Goal: Contribute content: Contribute content

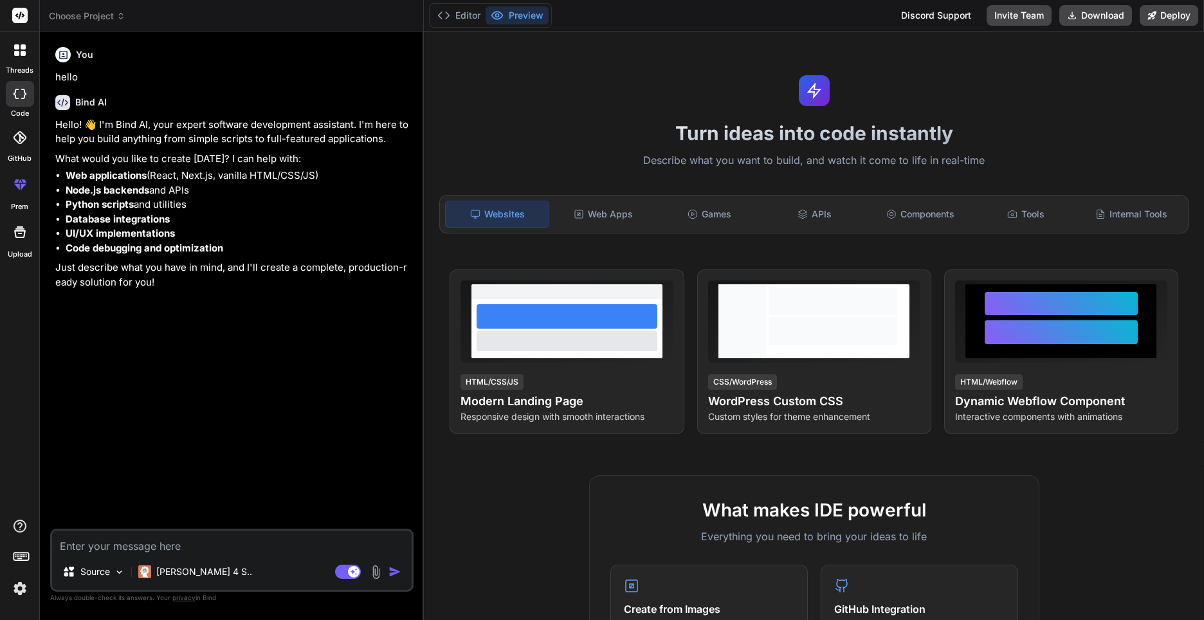
click at [504, 211] on div "Websites" at bounding box center [497, 214] width 104 height 27
click at [100, 574] on p "Source" at bounding box center [95, 571] width 30 height 13
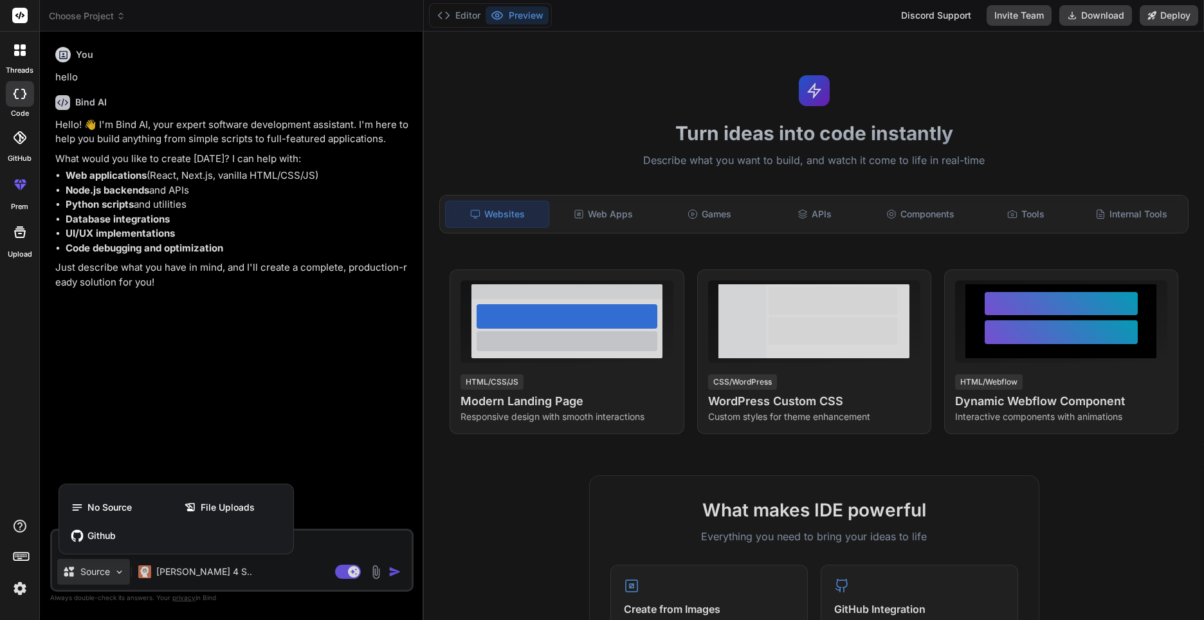
click at [102, 574] on div at bounding box center [602, 310] width 1204 height 620
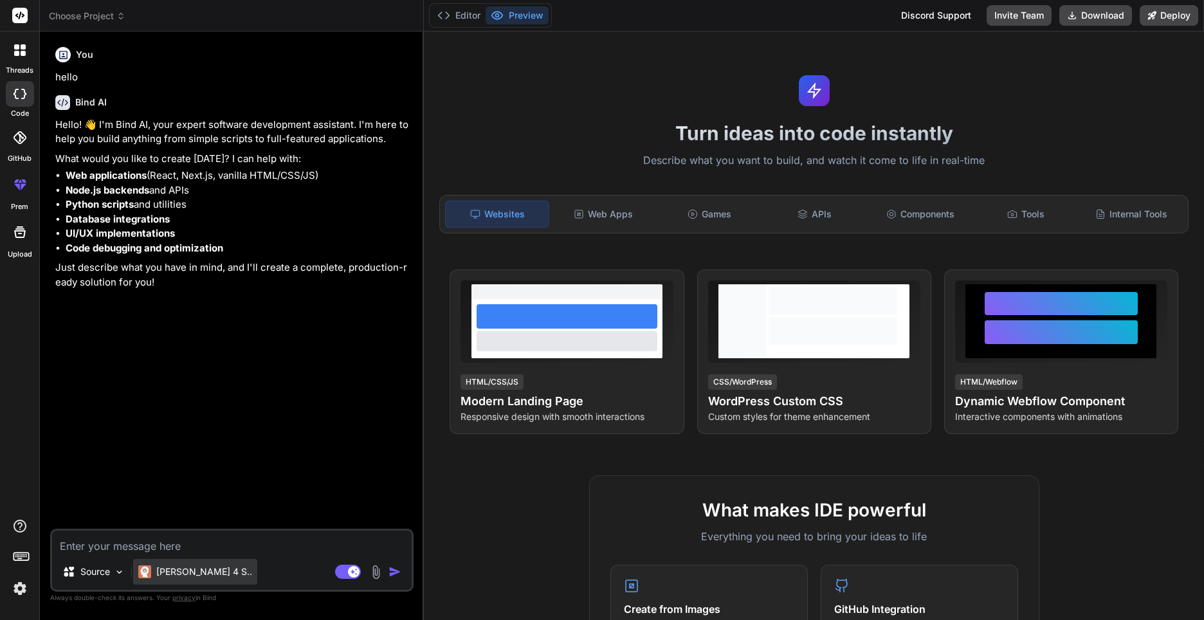
click at [162, 566] on p "[PERSON_NAME] 4 S.." at bounding box center [204, 571] width 96 height 13
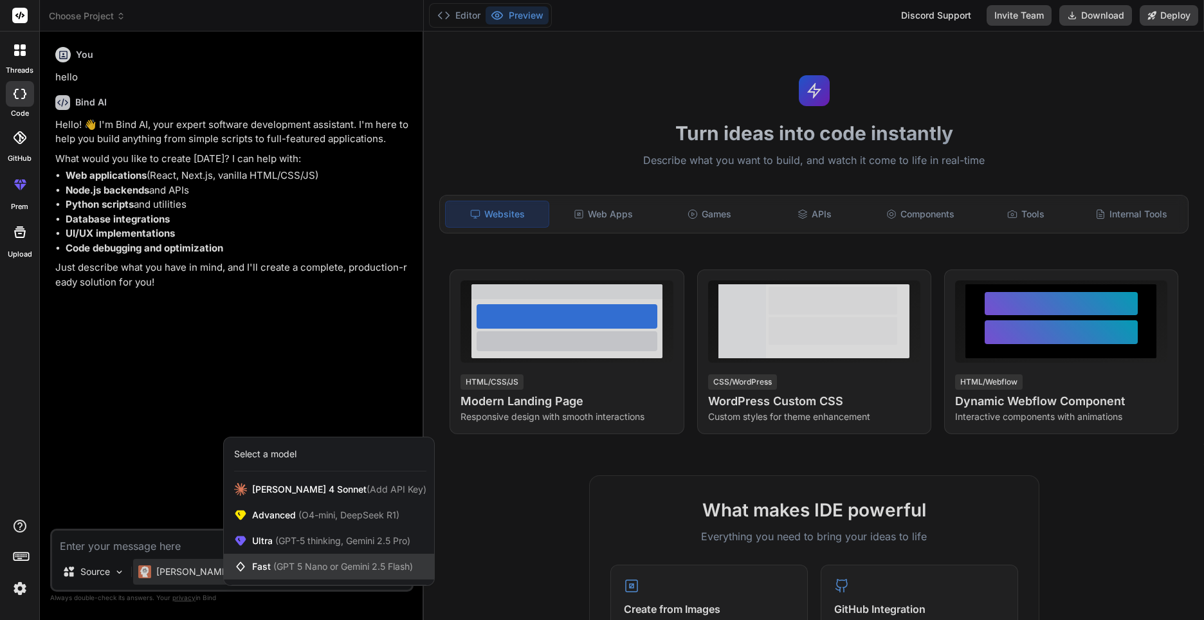
click at [351, 565] on span "(GPT 5 Nano or Gemini 2.5 Flash)" at bounding box center [343, 566] width 140 height 11
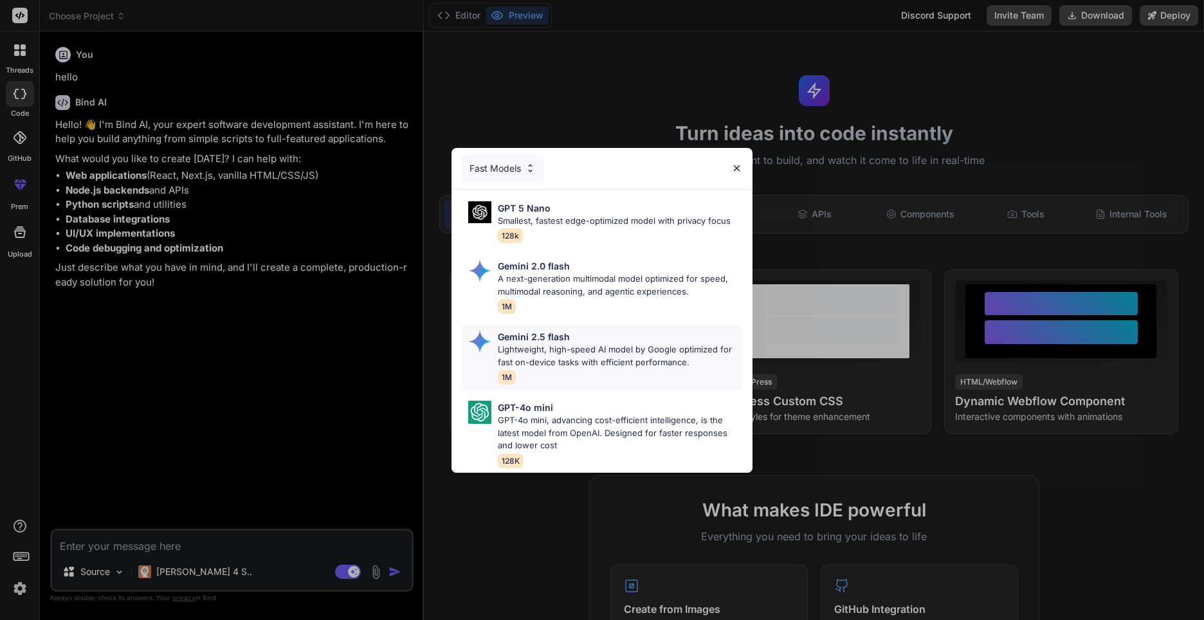
click at [668, 347] on p "Lightweight, high-speed AI model by Google optimized for fast on-device tasks w…" at bounding box center [620, 355] width 244 height 25
type textarea "x"
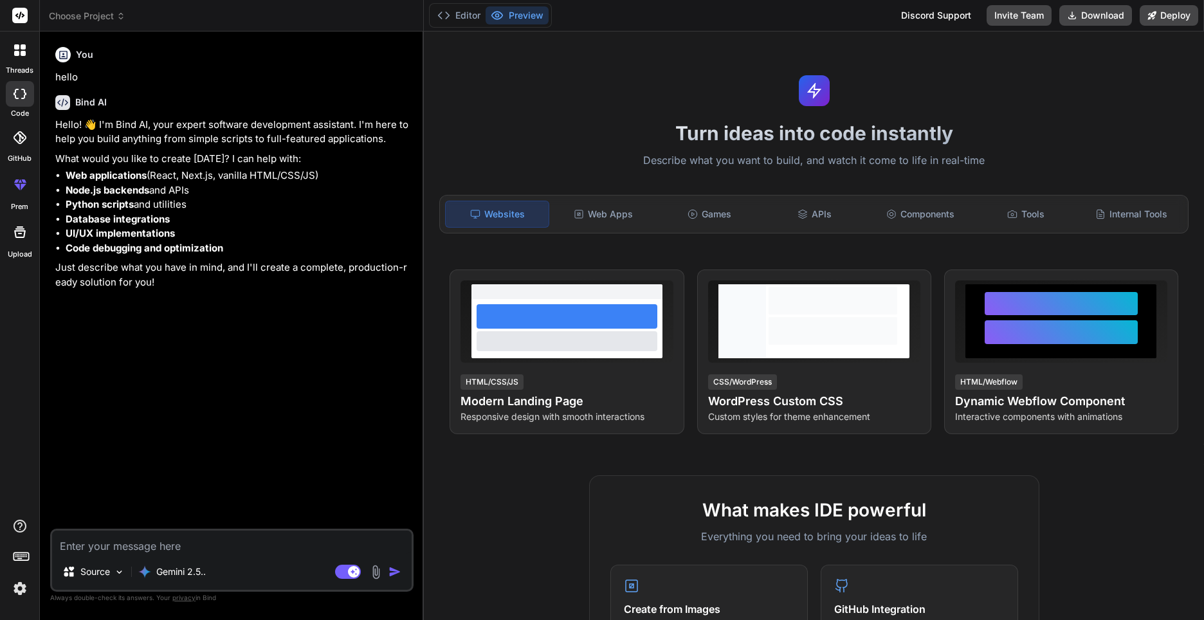
click at [187, 547] on textarea at bounding box center [232, 542] width 360 height 23
type textarea "V"
type textarea "x"
type textarea "Vy"
type textarea "x"
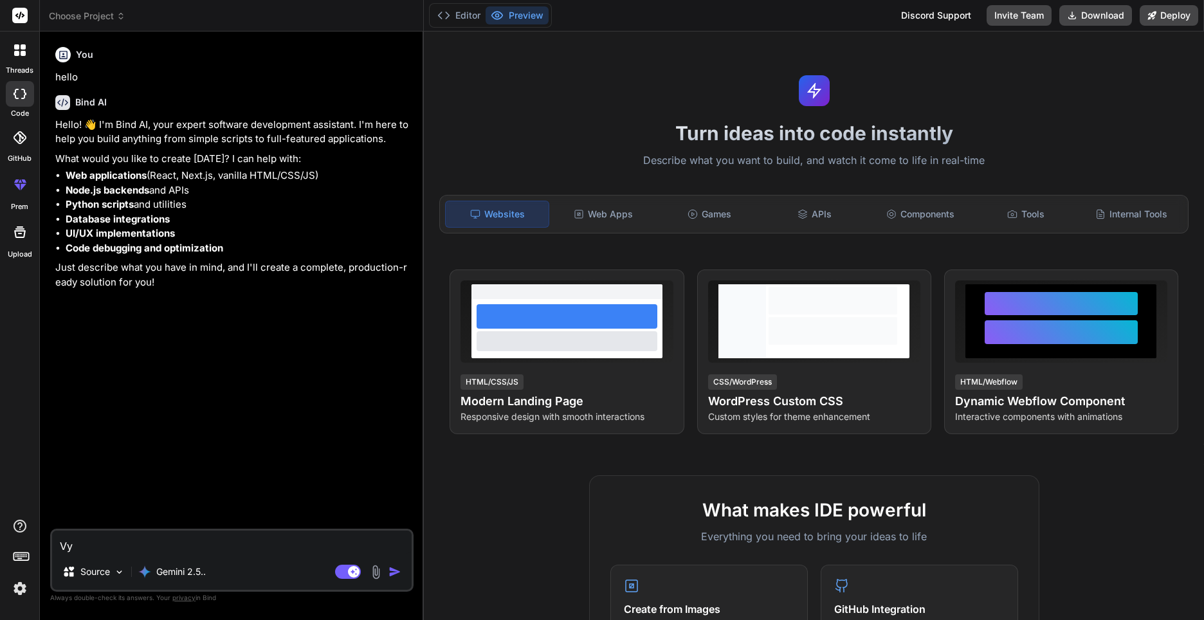
type textarea "Vyt"
type textarea "x"
type textarea "Vyt"
type textarea "x"
type textarea "Vyt"
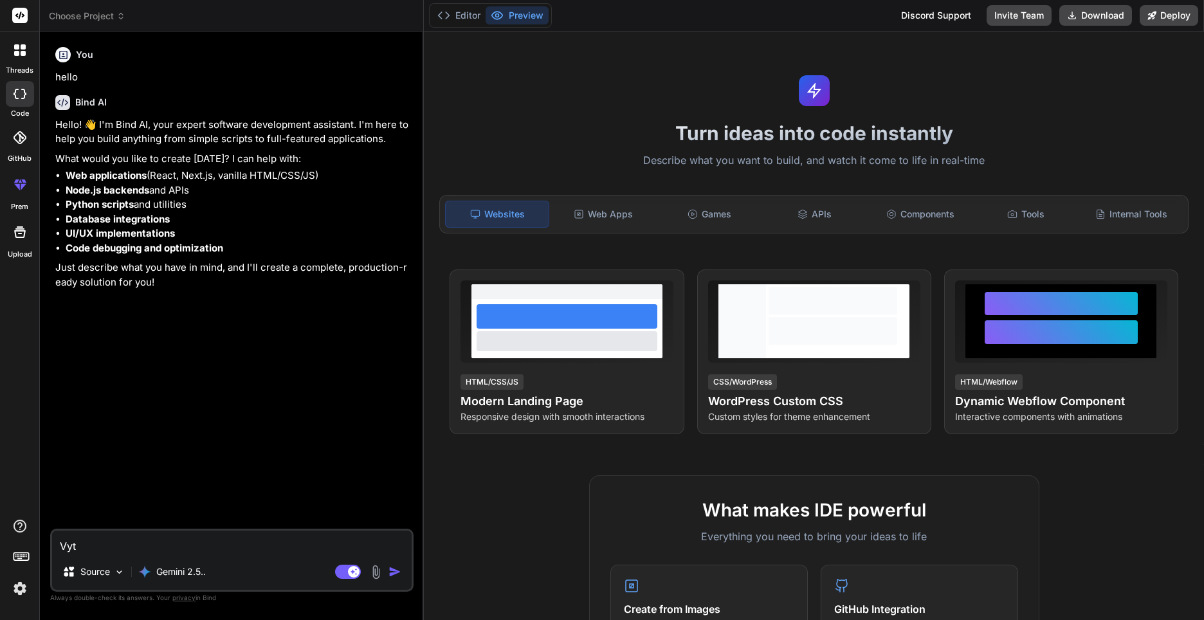
type textarea "x"
type textarea "Vy"
type textarea "x"
type textarea "V"
type textarea "x"
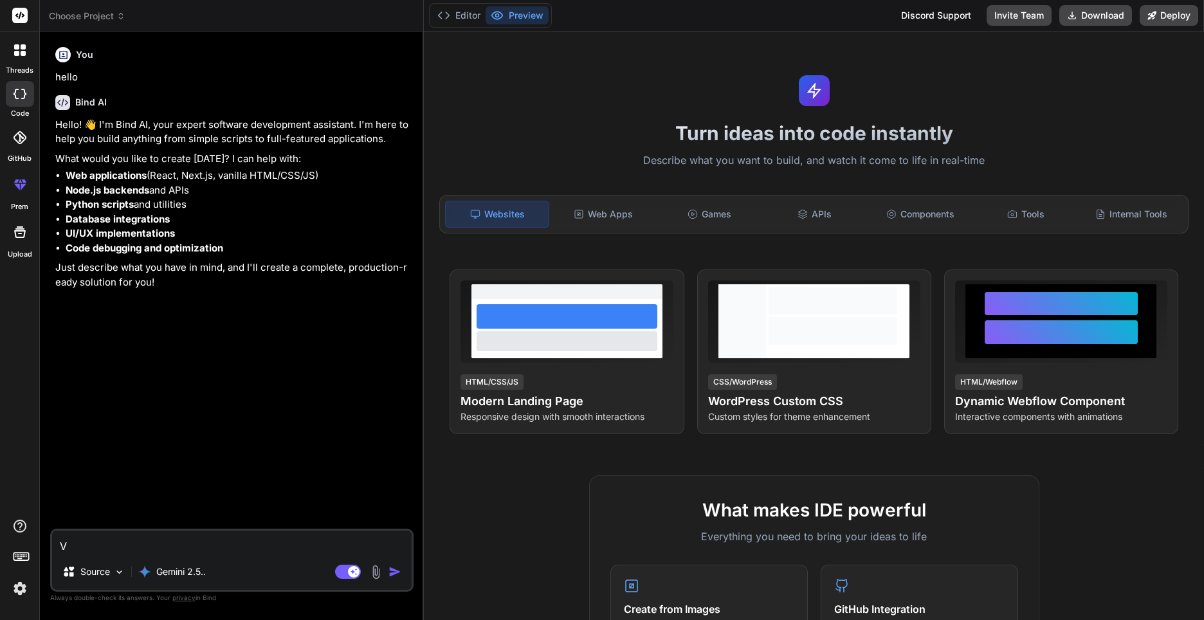
type textarea "x"
type textarea "С"
type textarea "x"
type textarea "Со"
type textarea "x"
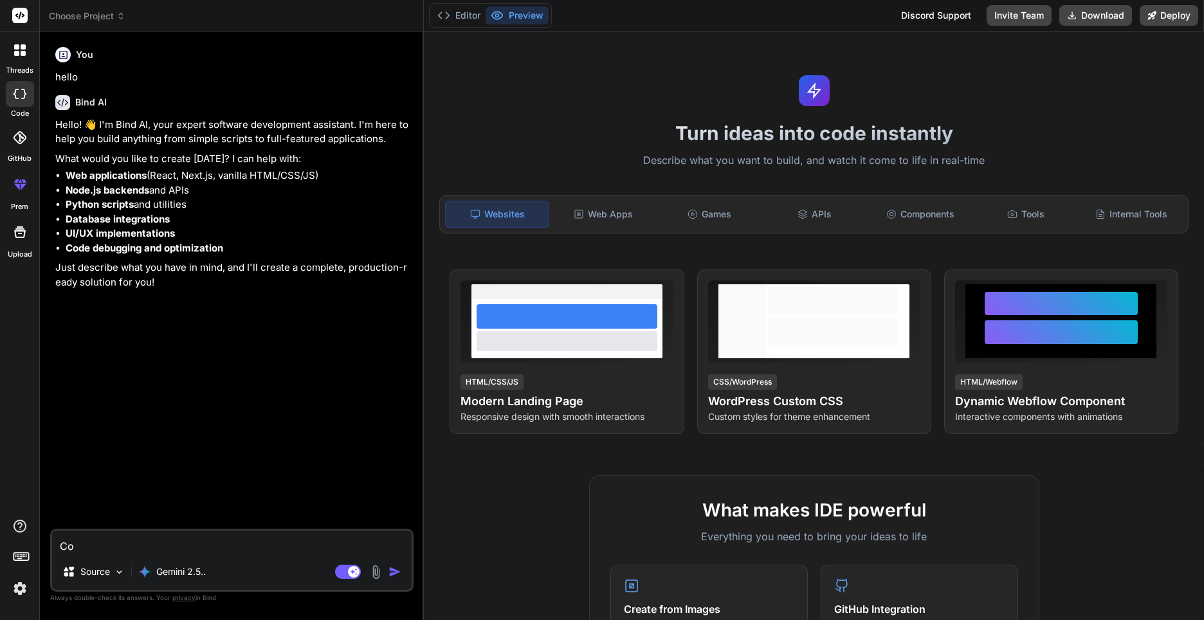
type textarea "Соз"
type textarea "x"
type textarea "Созд"
type textarea "x"
type textarea "Созда"
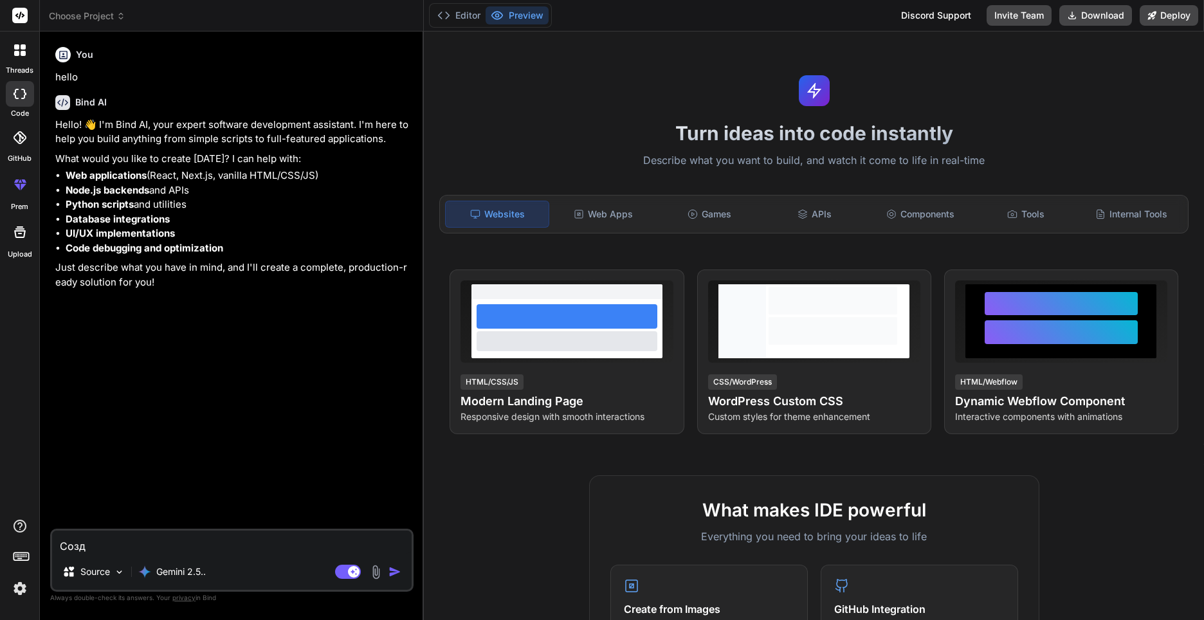
type textarea "x"
type textarea "Создай"
type textarea "x"
type textarea "Создай"
type textarea "x"
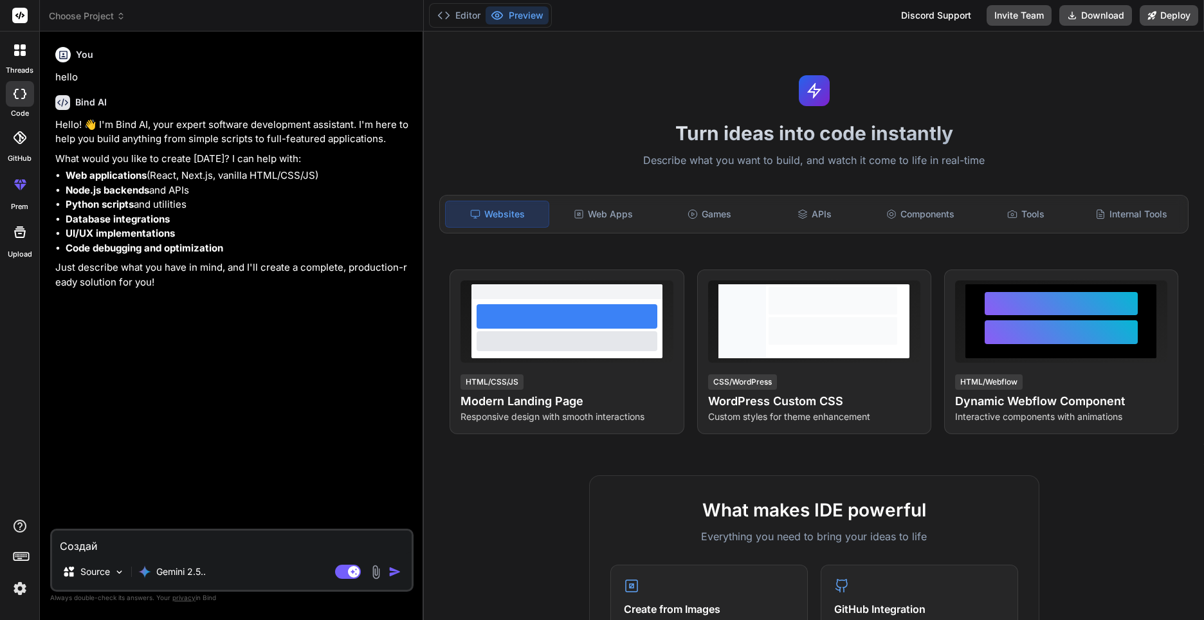
type textarea "Создай с"
type textarea "x"
type textarea "Создай са"
type textarea "x"
type textarea "Создай сай"
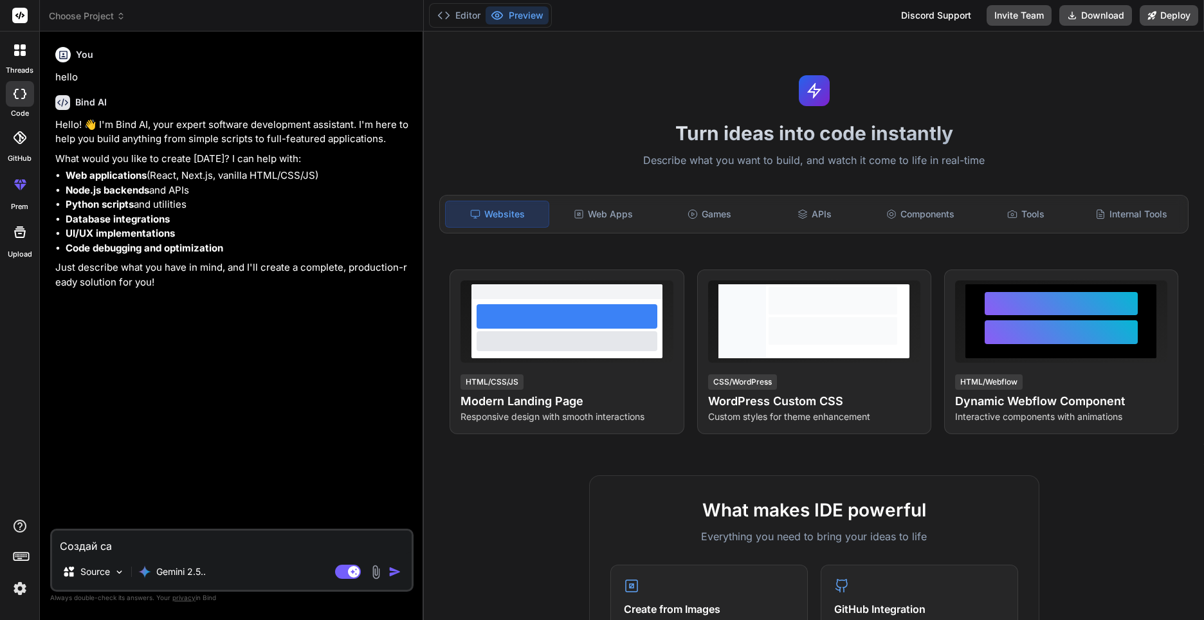
type textarea "x"
type textarea "Создай сайт"
type textarea "x"
type textarea "Создай сайт"
type textarea "x"
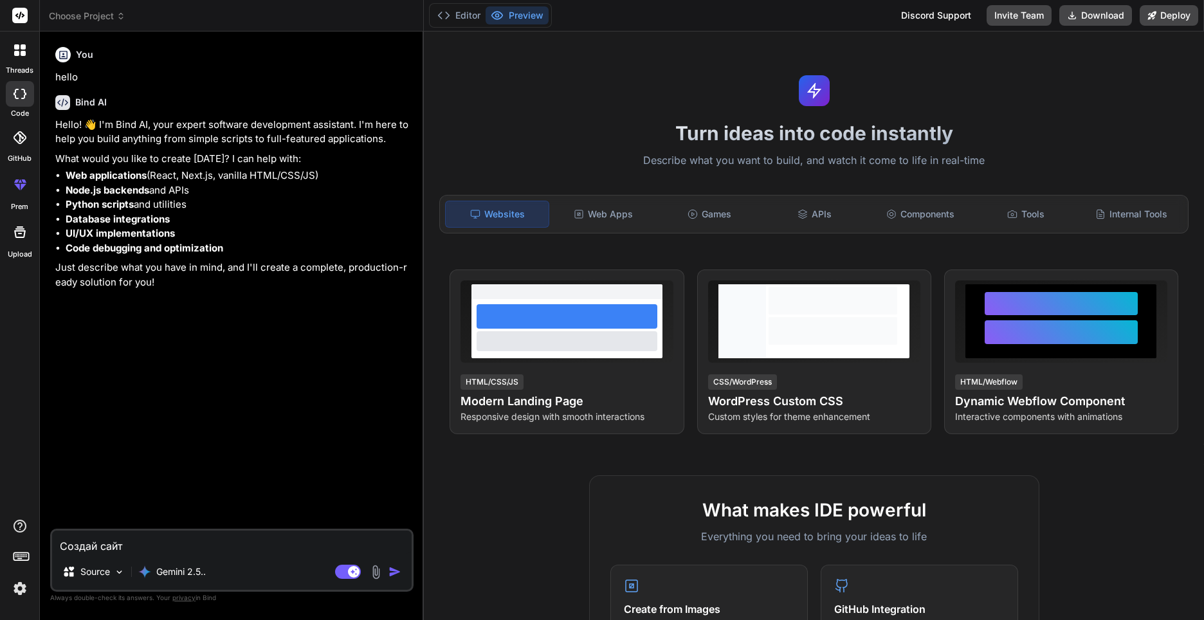
type textarea "Создай сайт -"
type textarea "x"
type textarea "Создай сайт -"
type textarea "x"
type textarea "Создай сайт - и"
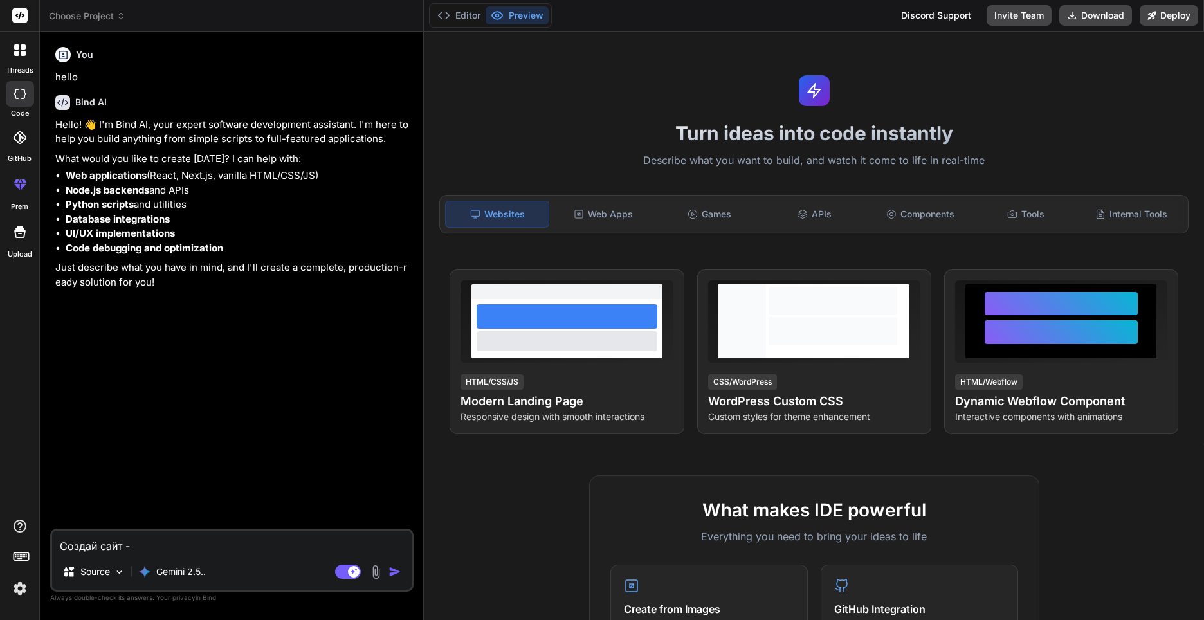
type textarea "x"
type textarea "Создай сайт - ин"
type textarea "x"
type textarea "Создай сайт - инт"
type textarea "x"
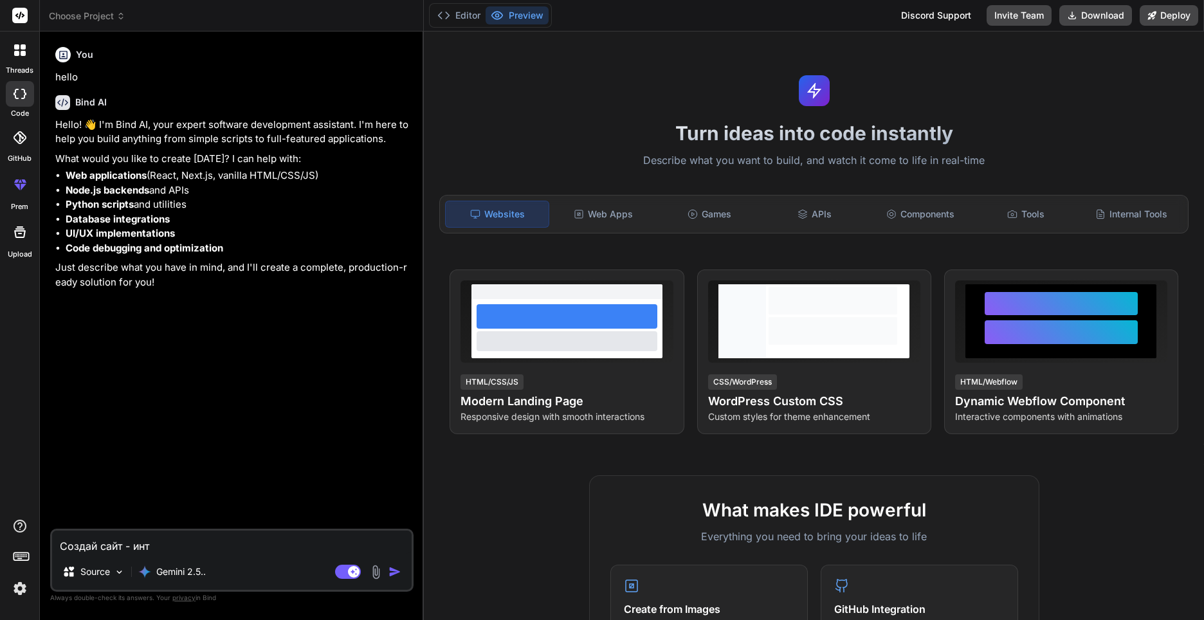
type textarea "Создай сайт - инте"
type textarea "x"
type textarea "Создай сайт - интер"
type textarea "x"
type textarea "Создай сайт - интерн"
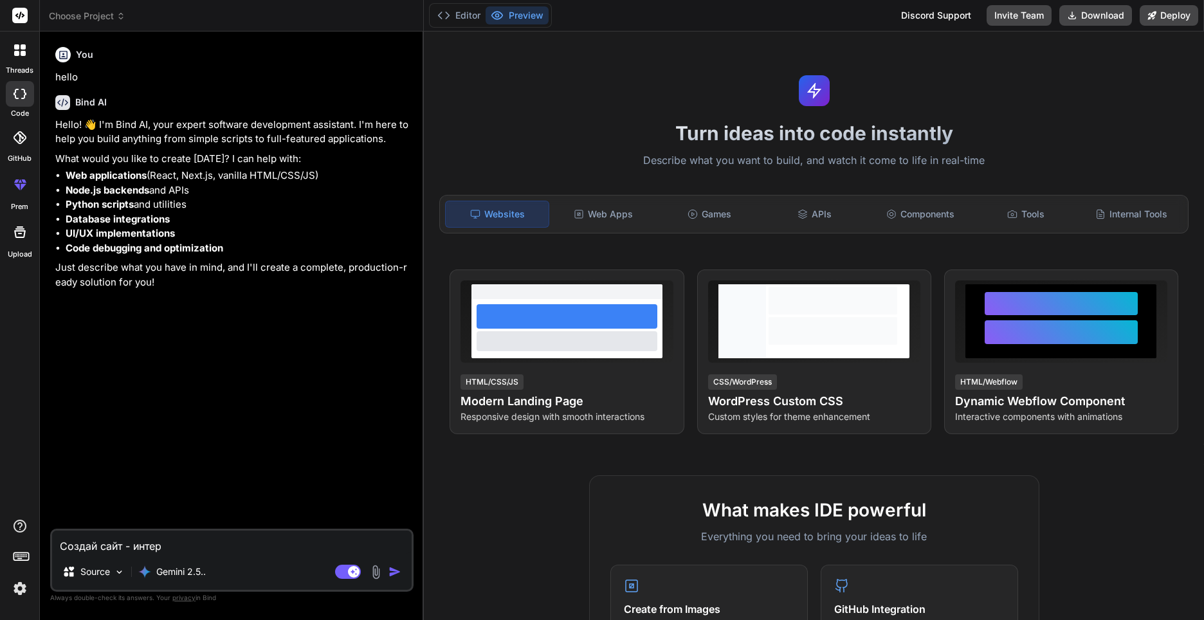
type textarea "x"
type textarea "Создай сайт - интерне"
type textarea "x"
type textarea "Создай сайт - интернет"
type textarea "x"
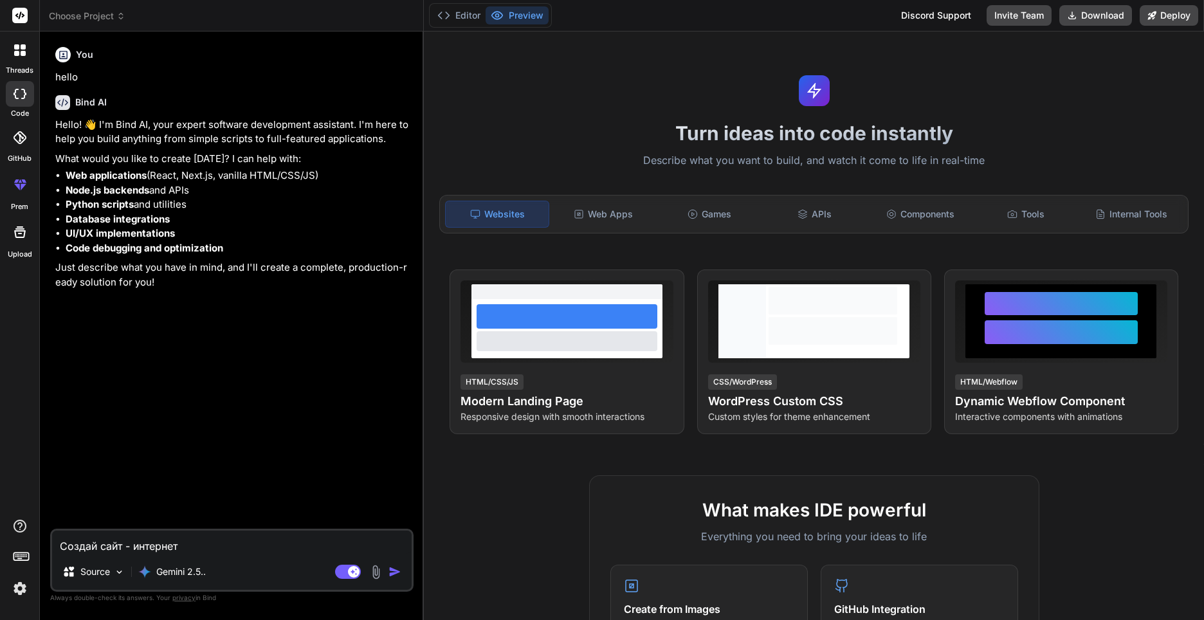
type textarea "Создай сайт - интернет"
type textarea "x"
type textarea "Создай сайт - интернет м"
type textarea "x"
type textarea "Создай сайт - интернет ма"
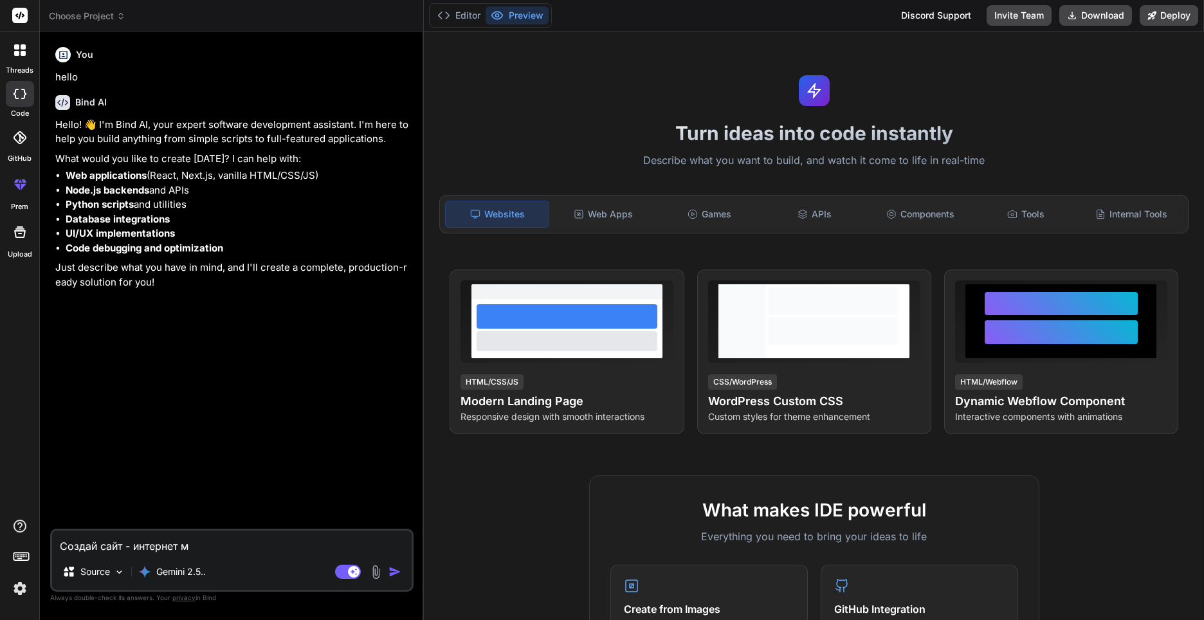
type textarea "x"
type textarea "Создай сайт - интернет ман"
type textarea "x"
type textarea "Создай сайт - интернет ма"
type textarea "x"
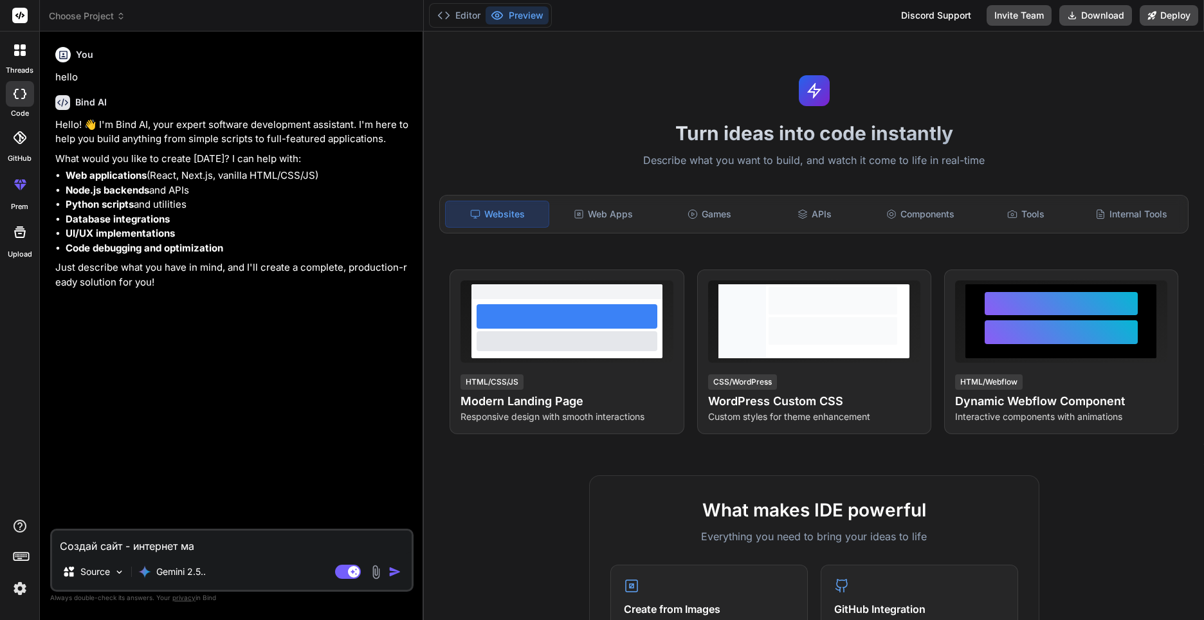
type textarea "Создай сайт - интернет маг"
type textarea "x"
type textarea "Создай сайт - интернет мага"
type textarea "x"
type textarea "Создай сайт - интернет магаз"
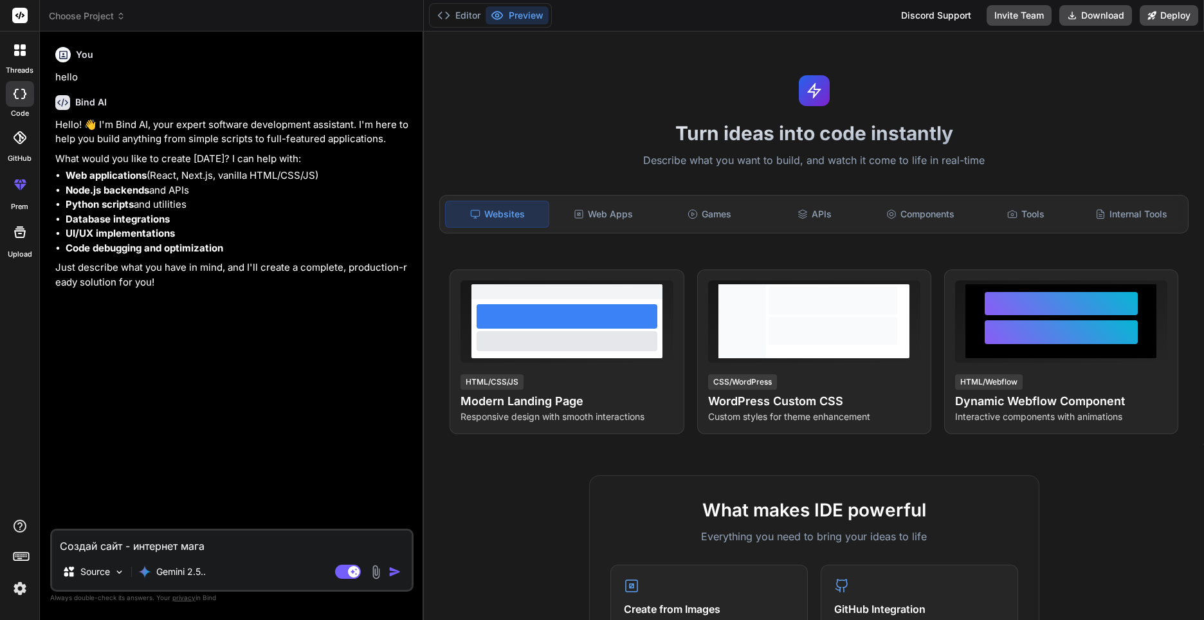
type textarea "x"
type textarea "Создай сайт - интернет магази"
type textarea "x"
type textarea "Создай сайт - интернет магазин"
type textarea "x"
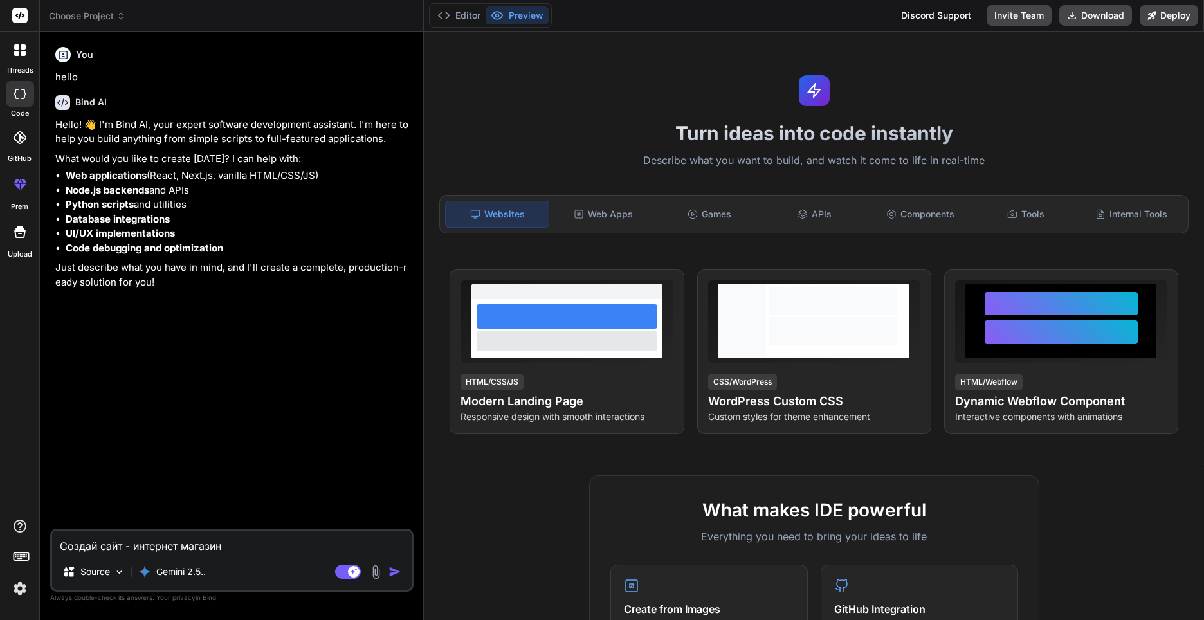
type textarea "Создай сайт - интернет магазин"
type textarea "x"
type textarea "Создай сайт - интернет магазин ш"
type textarea "x"
type textarea "Создай сайт - интернет магазин ши"
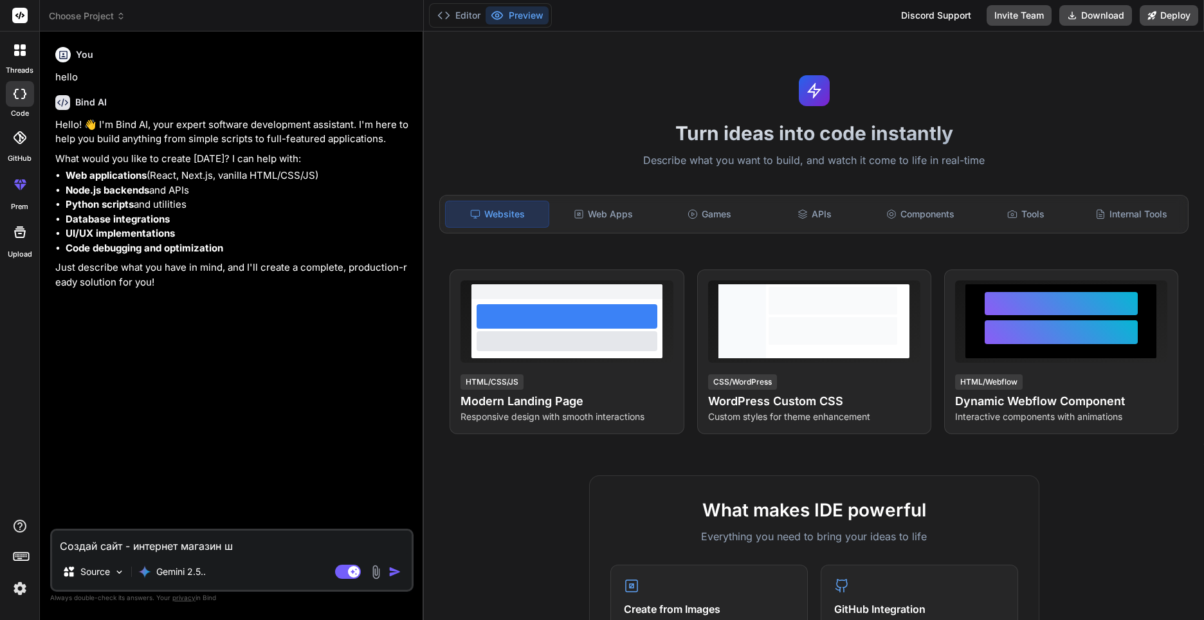
type textarea "x"
type textarea "Создай сайт - интернет магазин шин"
type textarea "x"
type textarea "Создай сайт - интернет магазин шинн"
type textarea "x"
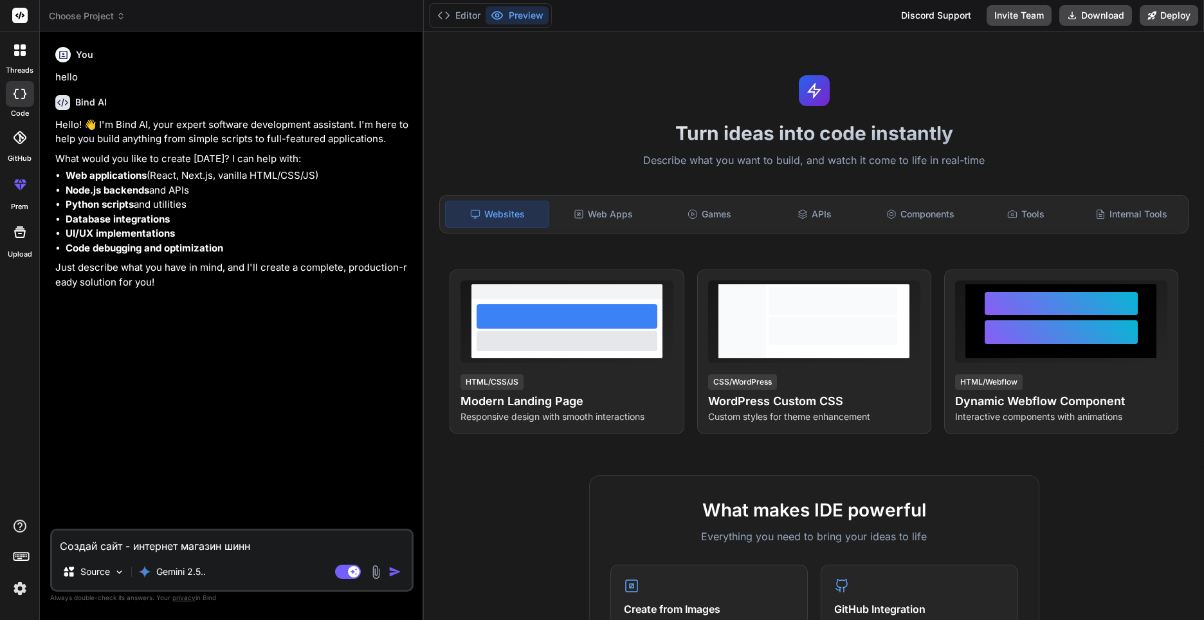
type textarea "Создай сайт - интернет магазин шинно"
type textarea "x"
type textarea "Создай сайт - интернет магазин шинног"
type textarea "x"
type textarea "Создай сайт - интернет магазин шинного"
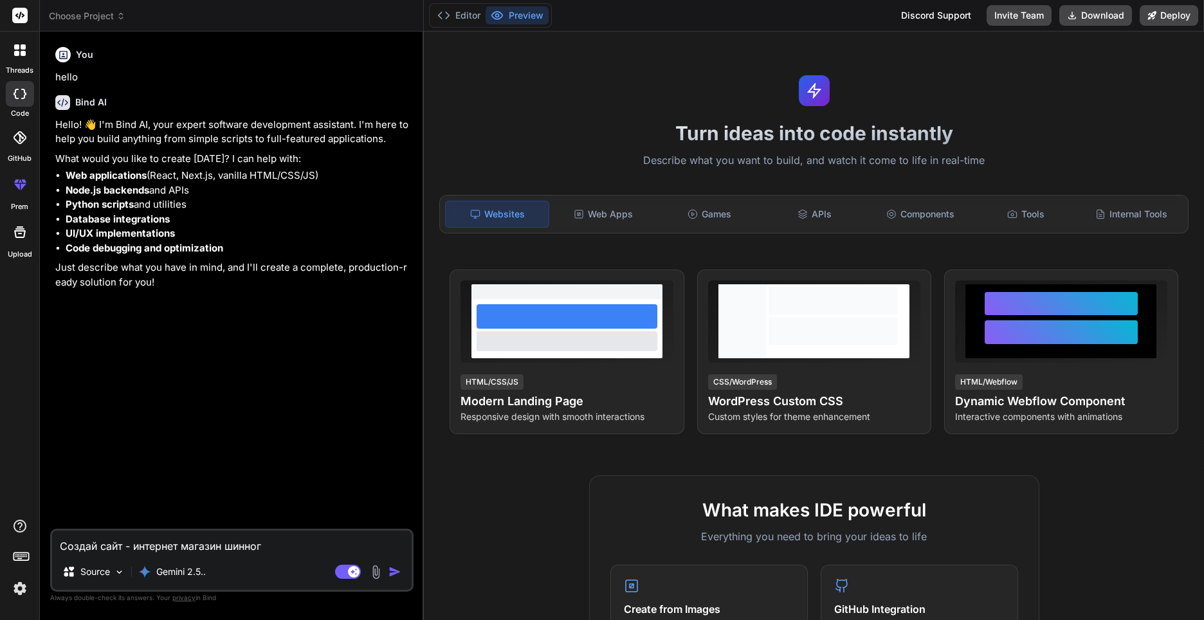
type textarea "x"
type textarea "Создай сайт - интернет магазин шинного"
type textarea "x"
type textarea "Создай сайт - интернет магазин шинного ц"
type textarea "x"
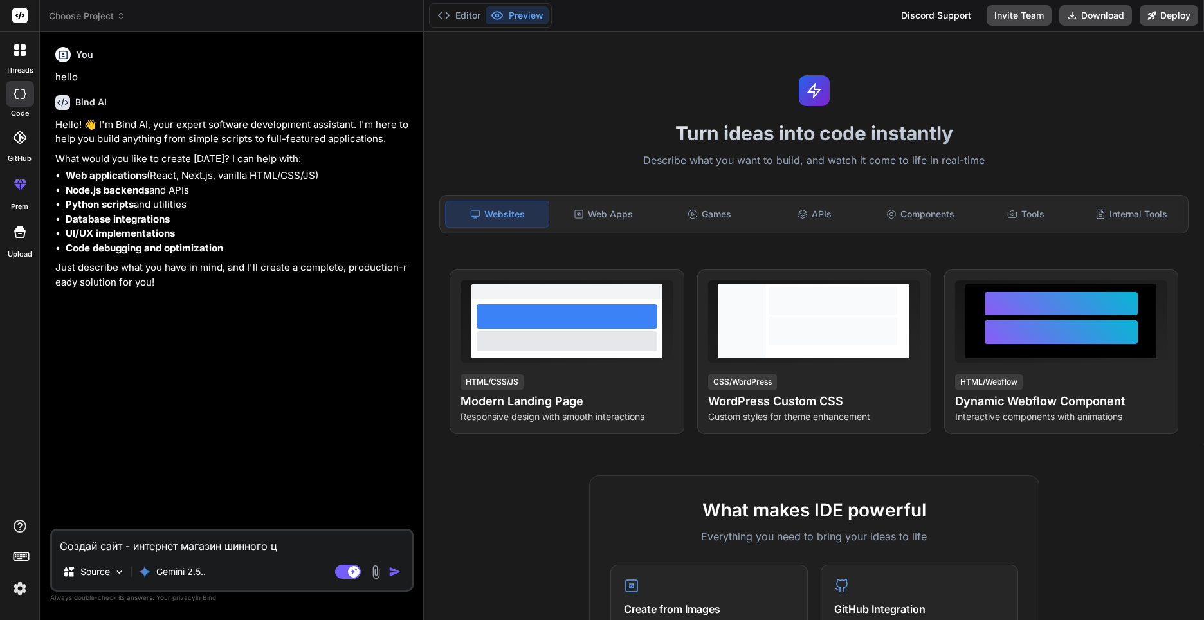
type textarea "Создай сайт - интернет магазин шинного це"
type textarea "x"
type textarea "Создай сайт - интернет магазин шинного цен"
type textarea "x"
type textarea "Создай сайт - интернет магазин шинного цент"
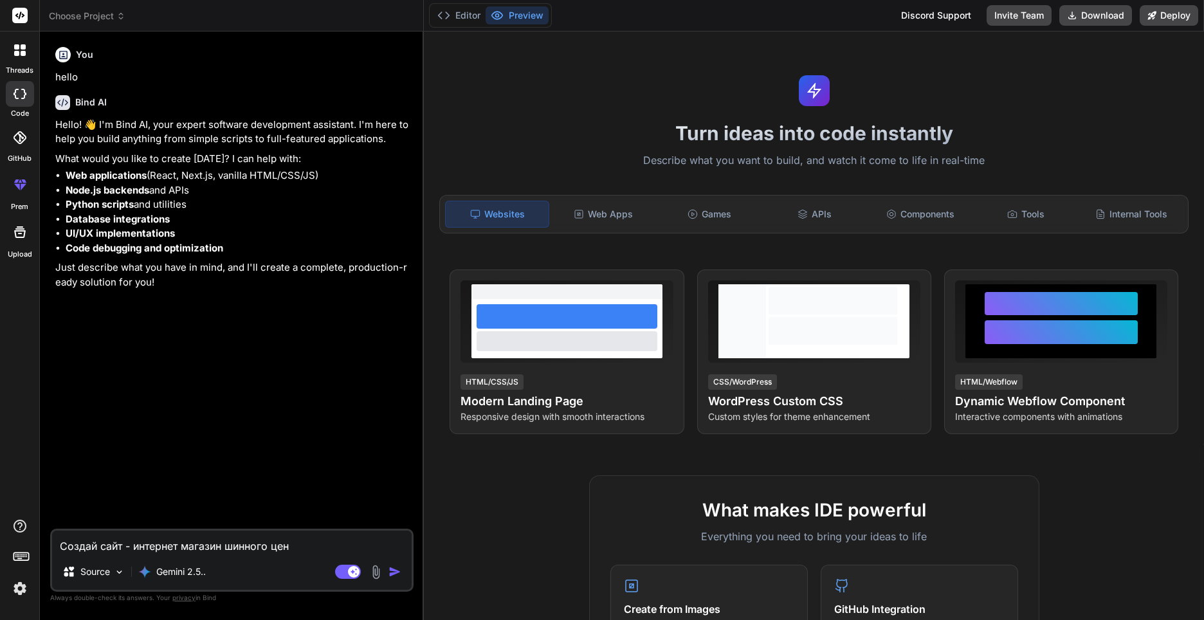
type textarea "x"
type textarea "Создай сайт - интернет магазин шинного центр"
type textarea "x"
type textarea "Создай сайт - интернет магазин шинного центра"
type textarea "x"
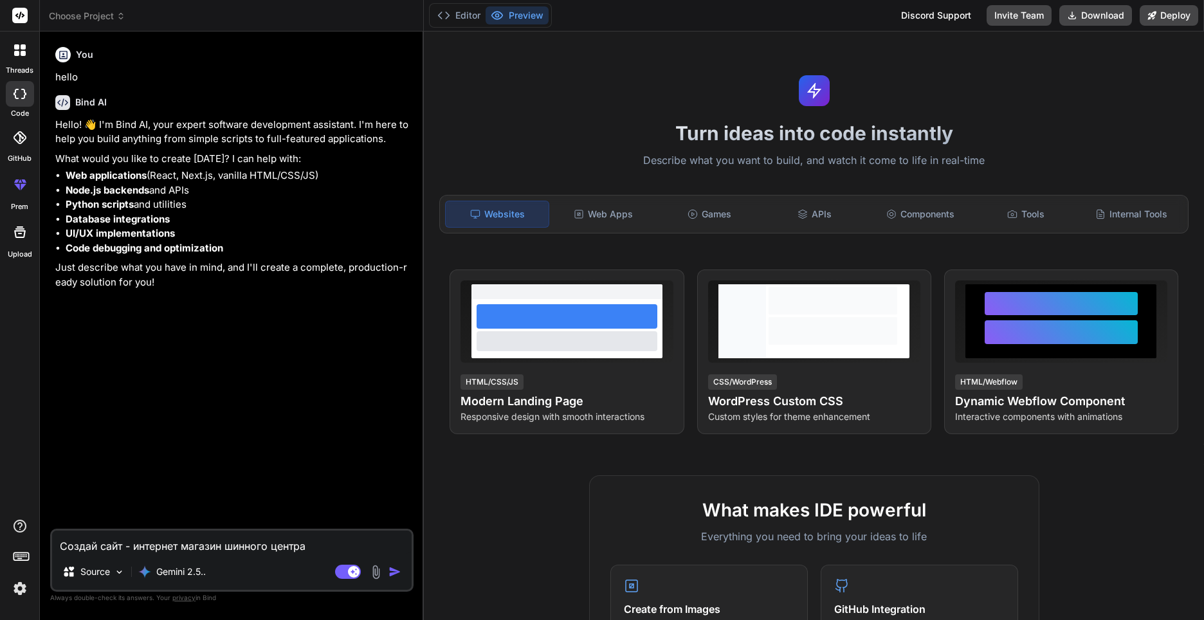
type textarea "Создай сайт - интернет магазин шинного центра."
type textarea "x"
type textarea "Создай сайт - интернет магазин шинного центра."
type textarea "x"
type textarea "Создай сайт - интернет магазин шинного центра. М"
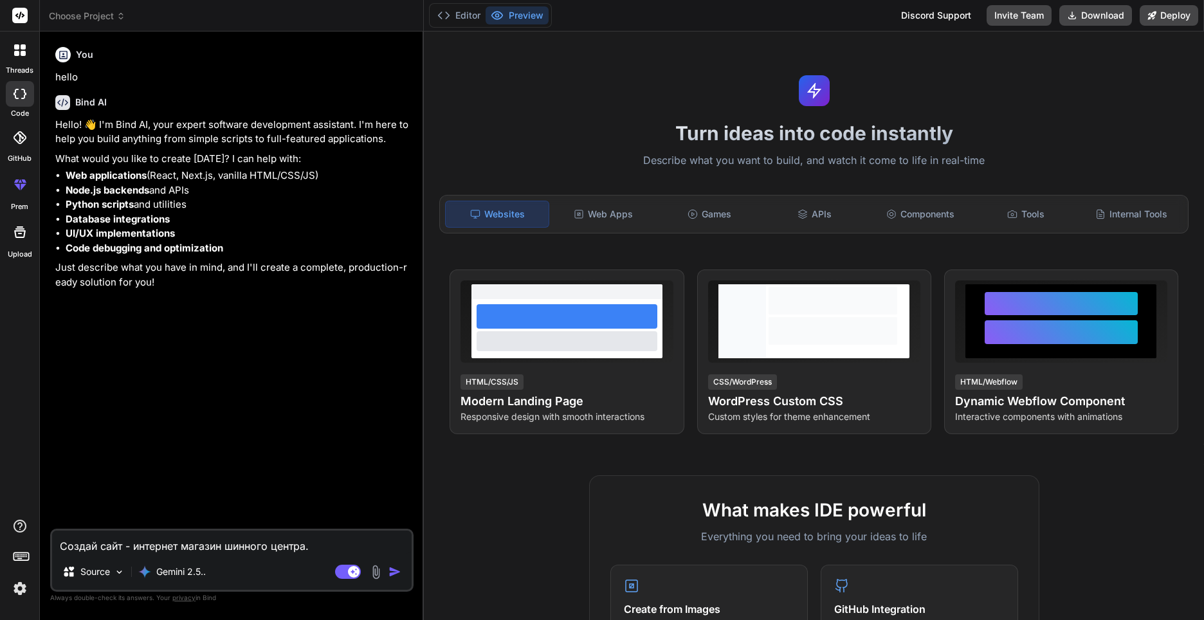
type textarea "x"
type textarea "Создай сайт - интернет магазин шинного центра. Мы"
type textarea "x"
type textarea "Создай сайт - интернет магазин шинного центра. Мы"
type textarea "x"
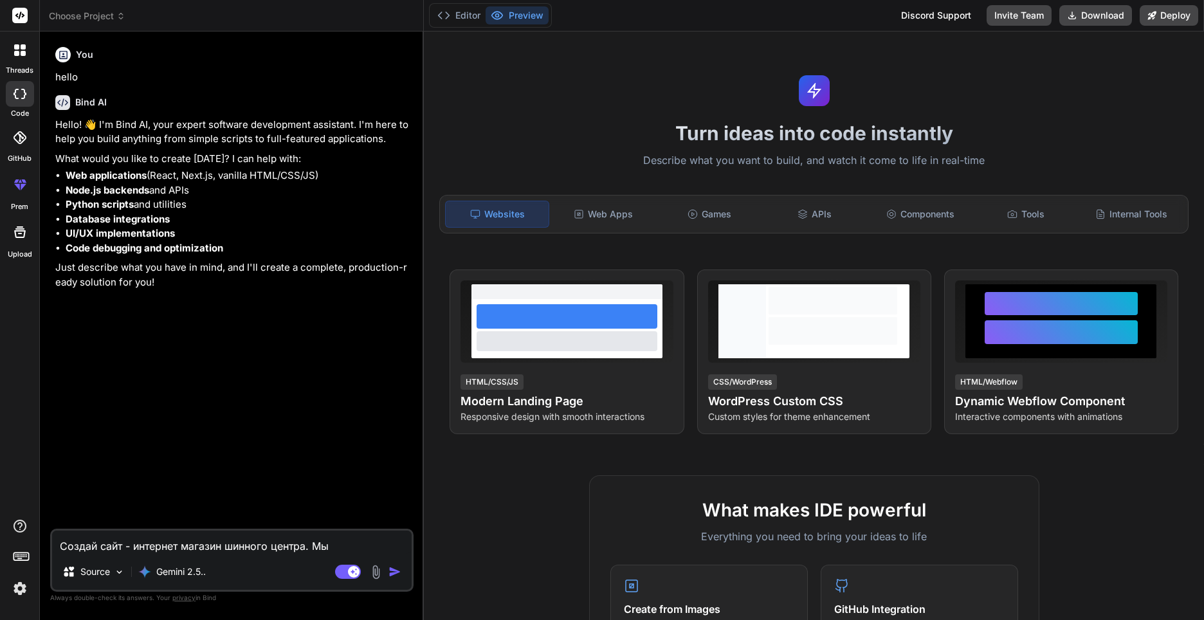
type textarea "Создай сайт - интернет магазин шинного центра. Мы п"
type textarea "x"
type textarea "Создай сайт - интернет магазин шинного центра. Мы пр"
type textarea "x"
type textarea "Создай сайт - интернет магазин шинного центра. Мы про"
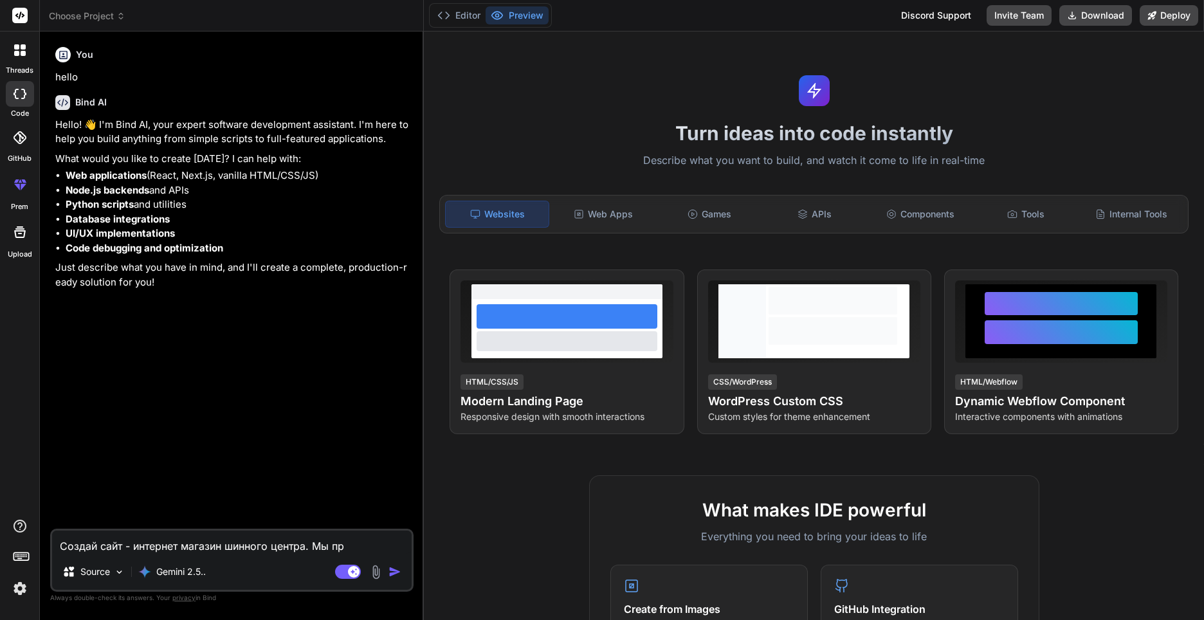
type textarea "x"
type textarea "Создай сайт - интернет магазин шинного центра. Мы прож"
type textarea "x"
type textarea "Создай сайт - интернет магазин шинного центра. Мы прожа"
type textarea "x"
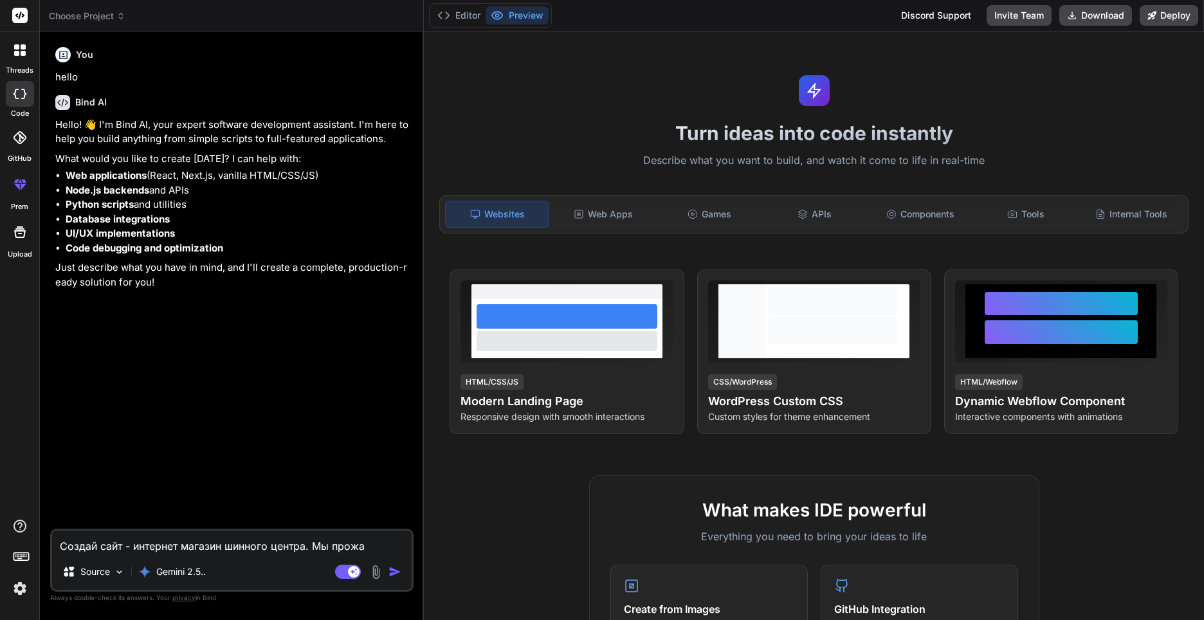
type textarea "Создай сайт - интернет магазин шинного центра. Мы прожае"
type textarea "x"
type textarea "Создай сайт - интернет магазин шинного центра. Мы прожа"
type textarea "x"
type textarea "Создай сайт - интернет магазин шинного центра. Мы прож"
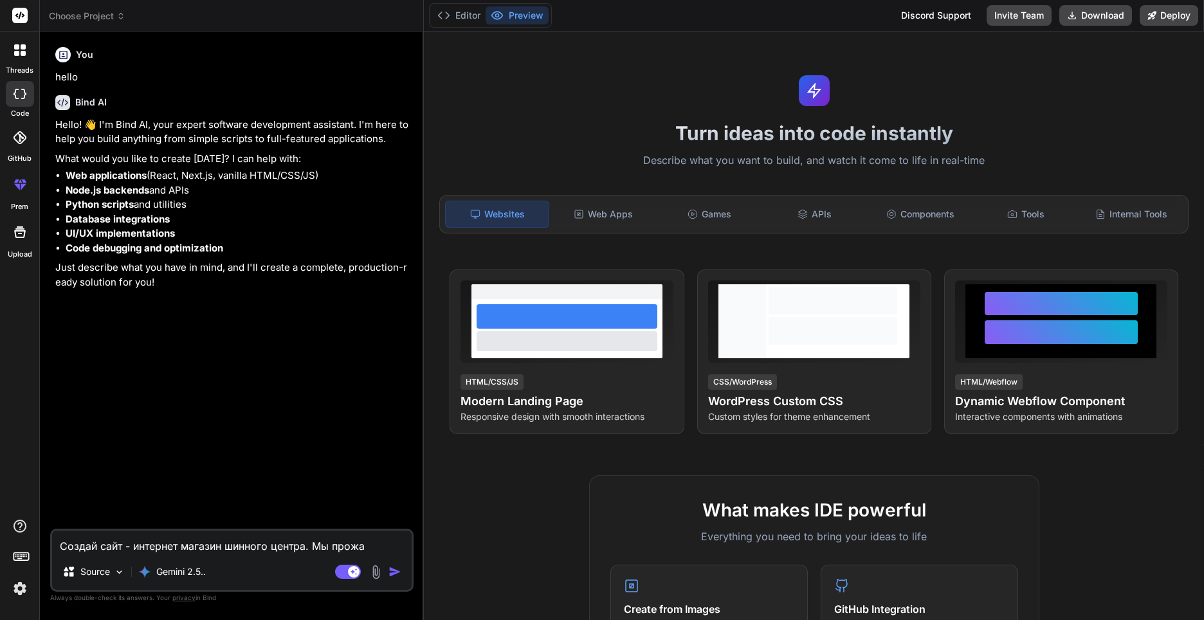
type textarea "x"
type textarea "Создай сайт - интернет магазин шинного центра. Мы про"
type textarea "x"
type textarea "Создай сайт - интернет магазин шинного центра. Мы прод"
type textarea "x"
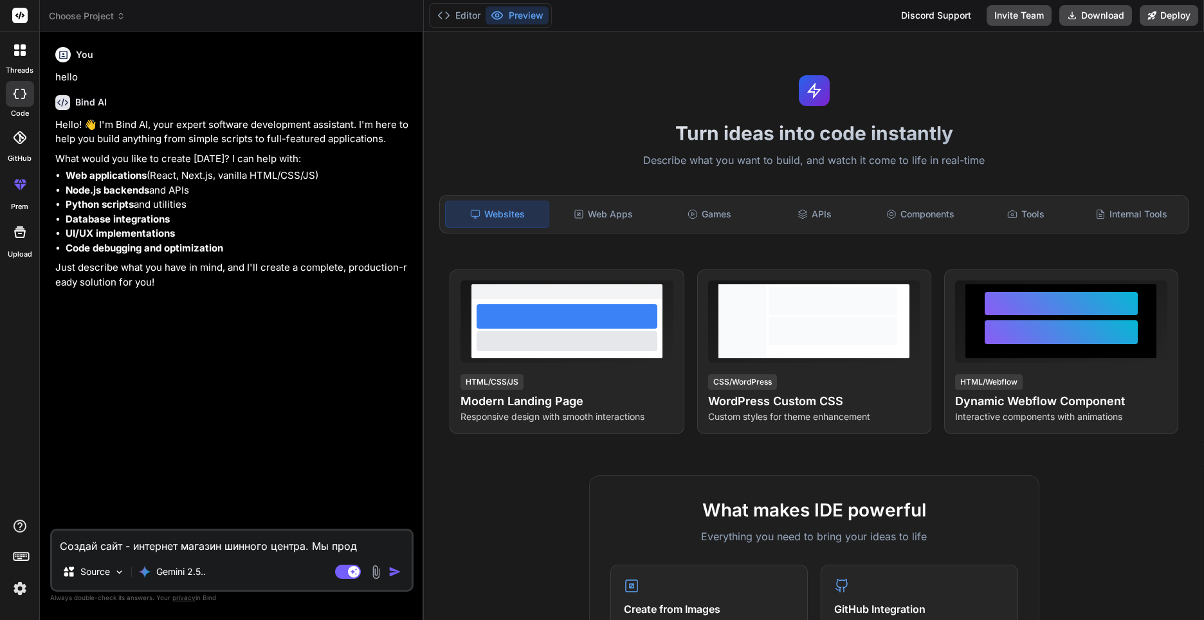
type textarea "Создай сайт - интернет магазин шинного центра. Мы прода"
type textarea "x"
type textarea "Создай сайт - интернет магазин шинного центра. Мы продае"
type textarea "x"
type textarea "Создай сайт - интернет магазин шинного центра. Мы продаем"
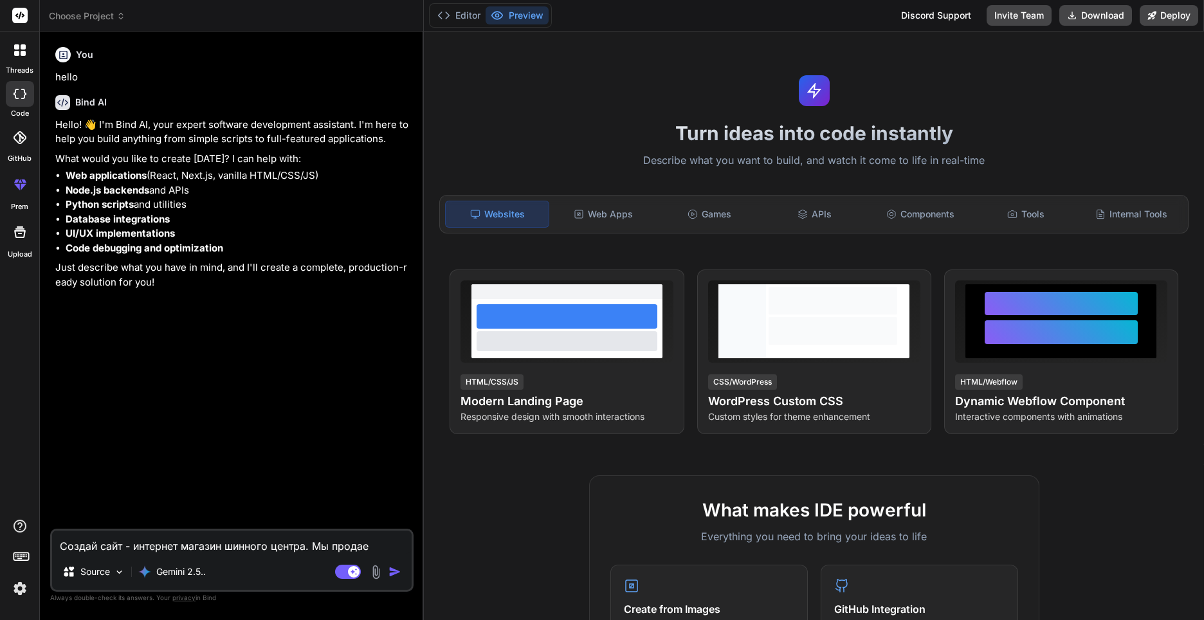
type textarea "x"
type textarea "Создай сайт - интернет магазин шинного центра. Мы продаем"
type textarea "x"
type textarea "Создай сайт - интернет магазин шинного центра. Мы продаем ш"
type textarea "x"
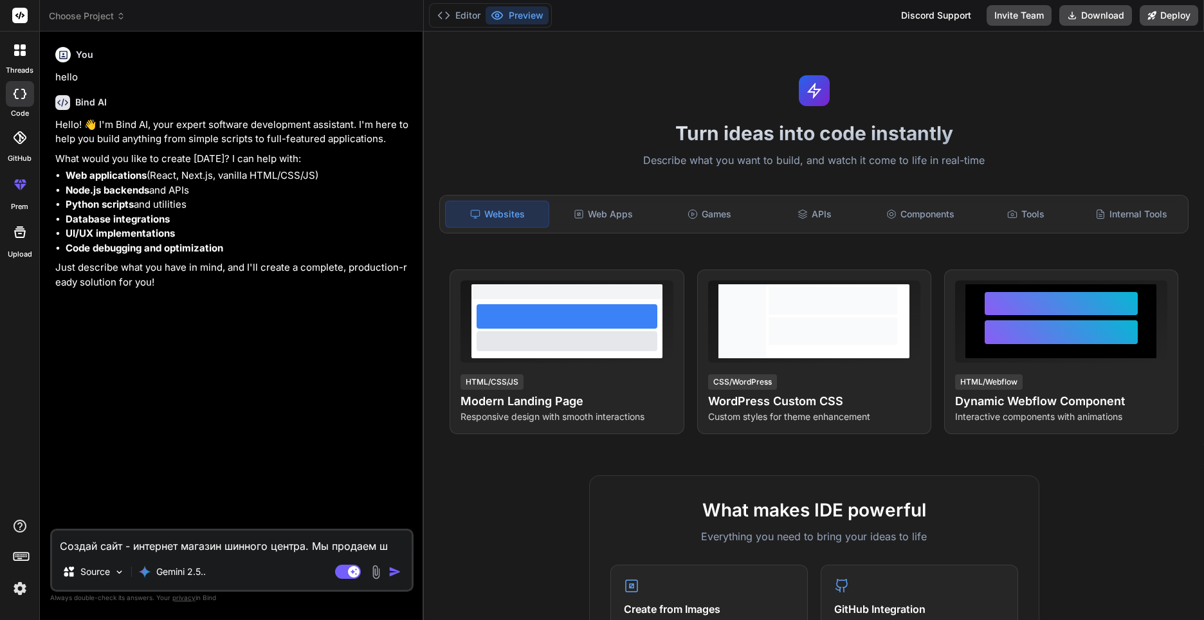
type textarea "Создай сайт - интернет магазин шинного центра. Мы продаем ши"
type textarea "x"
type textarea "Создай сайт - интернет магазин шинного центра. Мы продаем шин"
type textarea "x"
type textarea "Создай сайт - интернет магазин шинного центра. Мы продаем шины"
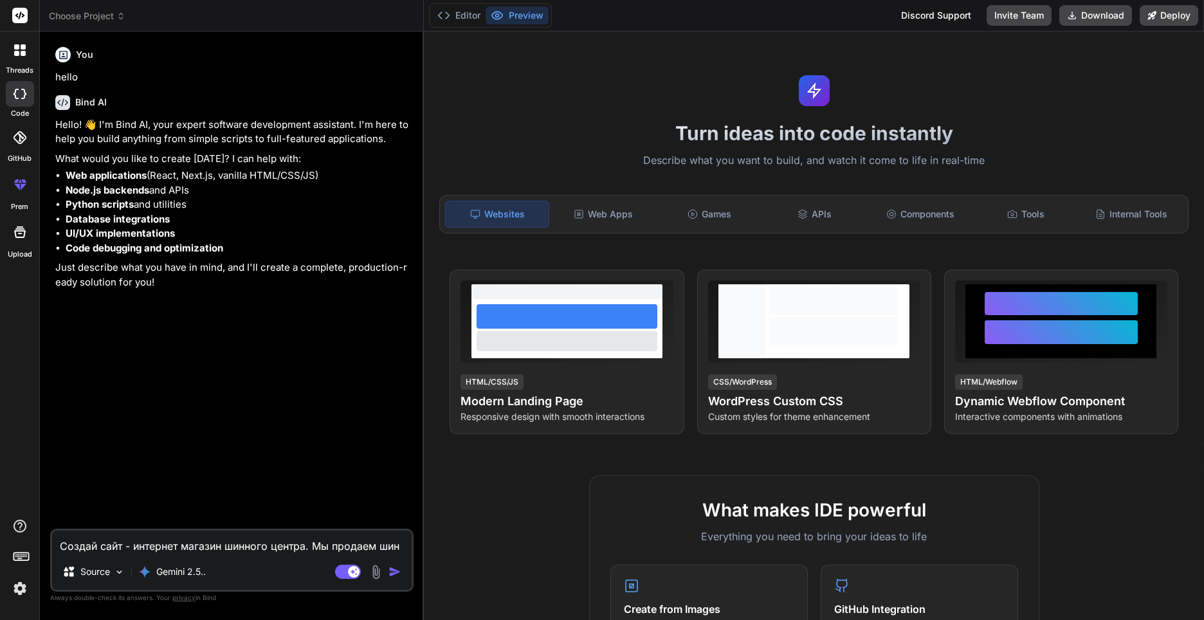
type textarea "x"
type textarea "Создай сайт - интернет магазин шинного центра. Мы продаем шины"
type textarea "x"
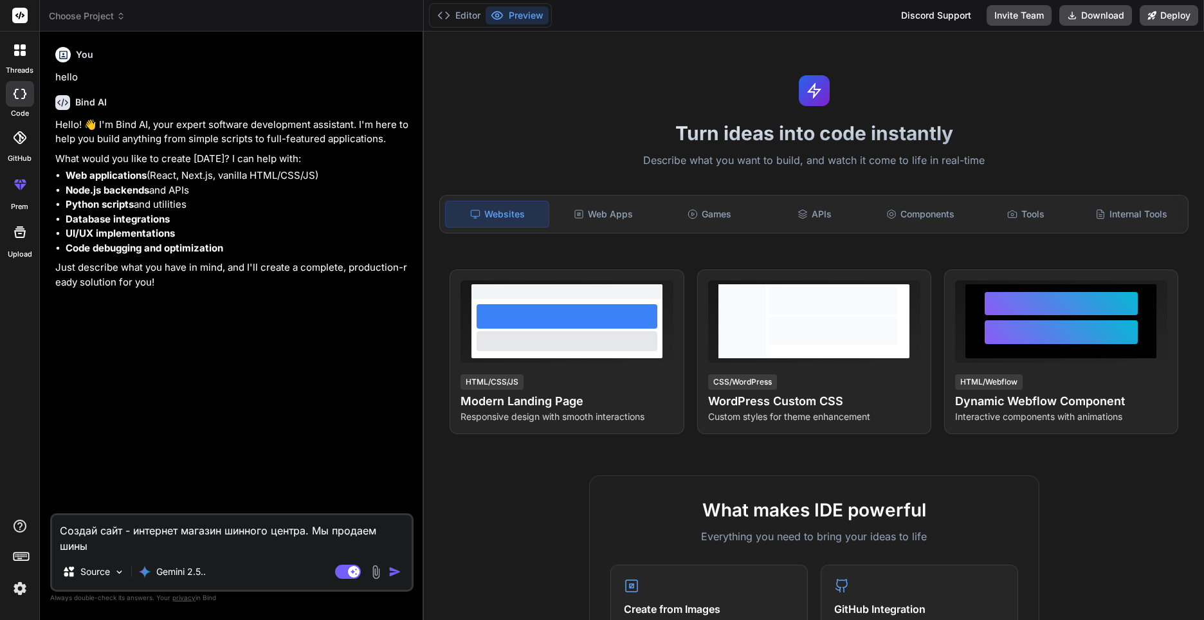
type textarea "Создай сайт - интернет магазин шинного центра. Мы продаем шины и"
type textarea "x"
type textarea "Создай сайт - интернет магазин шинного центра. Мы продаем шины и"
type textarea "x"
type textarea "Создай сайт - интернет магазин шинного центра. Мы продаем шины и д"
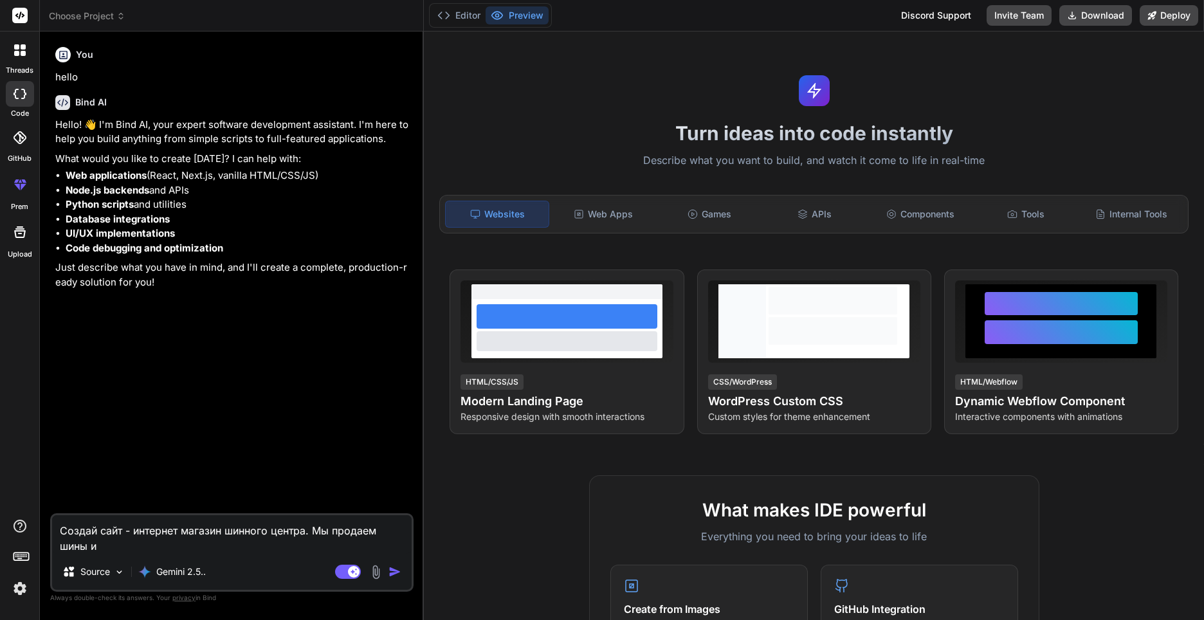
type textarea "x"
type textarea "Создай сайт - интернет магазин шинного центра. Мы продаем шины и ди"
type textarea "x"
type textarea "Создай сайт - интернет магазин шинного центра. Мы продаем шины и дис"
type textarea "x"
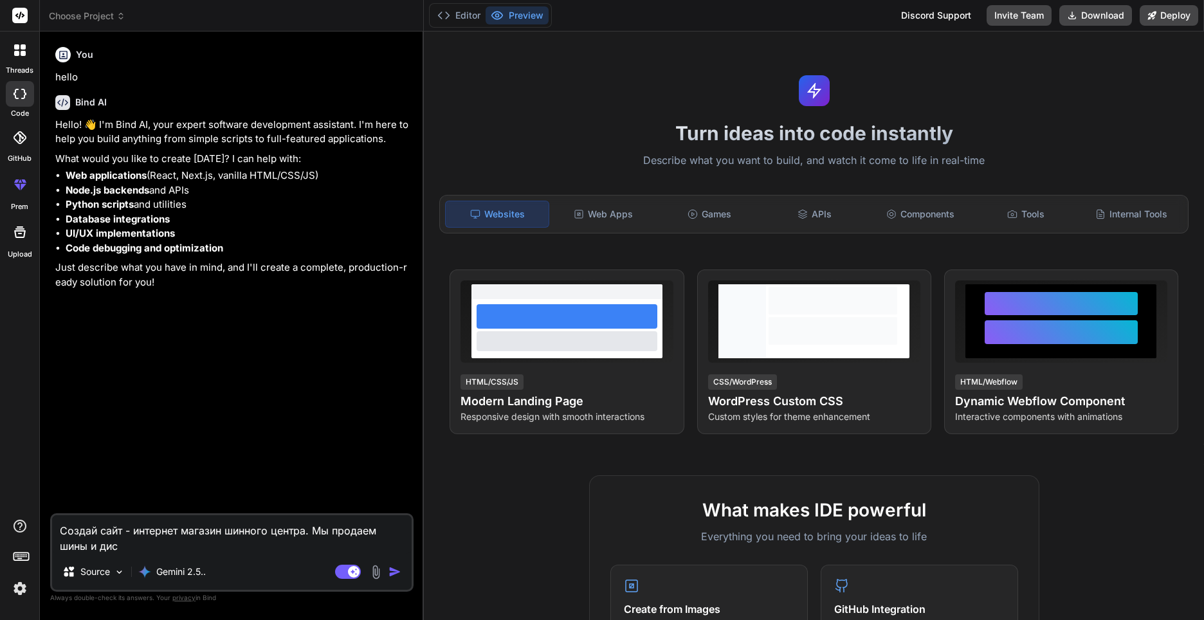
type textarea "Создай сайт - интернет магазин шинного центра. Мы продаем шины и диск"
type textarea "x"
type textarea "Создай сайт - интернет магазин шинного центра. Мы продаем шины и диски"
type textarea "x"
type textarea "Создай сайт - интернет магазин шинного центра. Мы продаем шины и дискию"
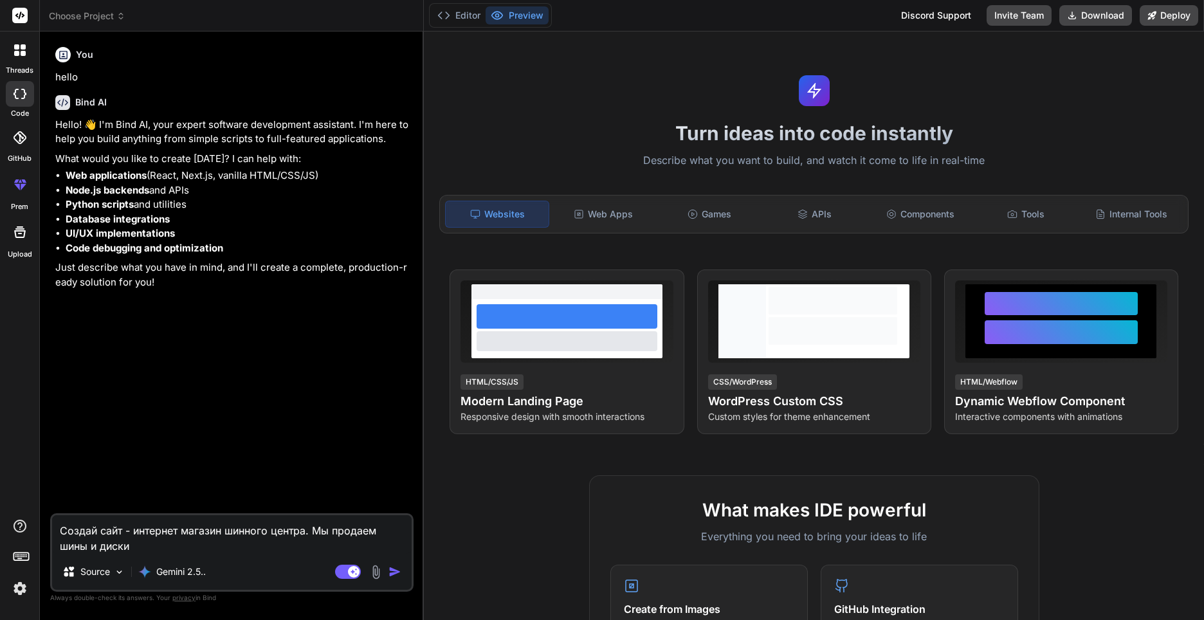
type textarea "x"
type textarea "Создай сайт - интернет магазин шинного центра. Мы продаем шины и диски"
type textarea "x"
type textarea "Создай сайт - интернет магазин шинного центра. Мы продаем шины и диски."
type textarea "x"
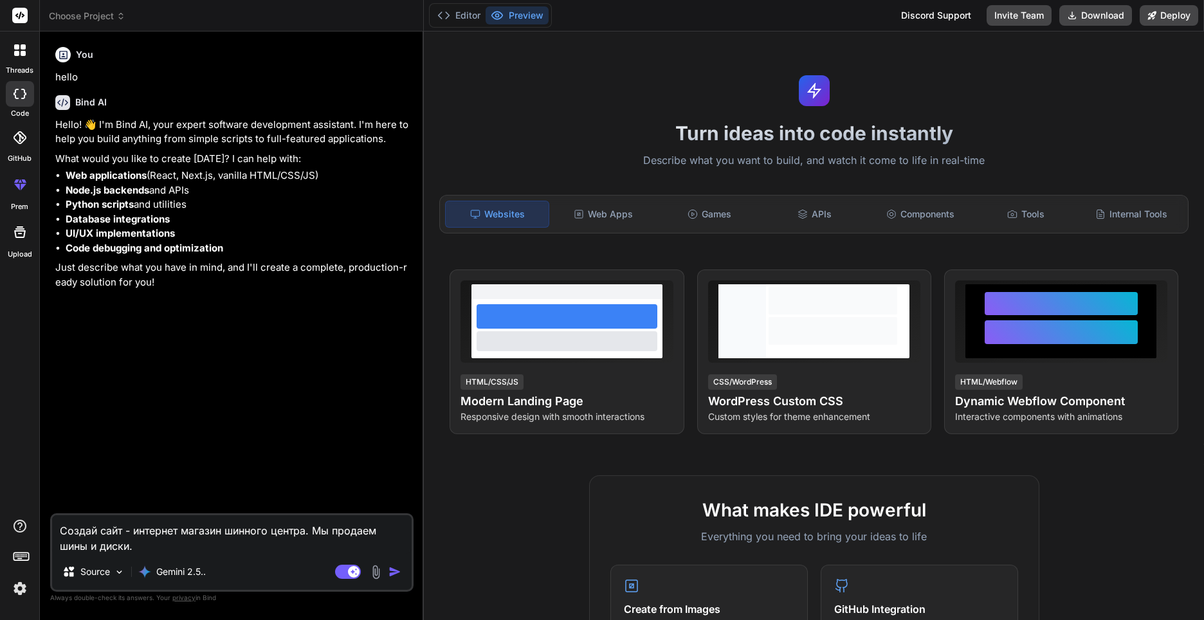
type textarea "Создай сайт - интернет магазин шинного центра. Мы продаем шины и диски."
type textarea "x"
type textarea "Создай сайт - интернет магазин шинного центра. Мы продаем шины и диски. Н"
type textarea "x"
type textarea "Создай сайт - интернет магазин шинного центра. Мы продаем шины и диски. На"
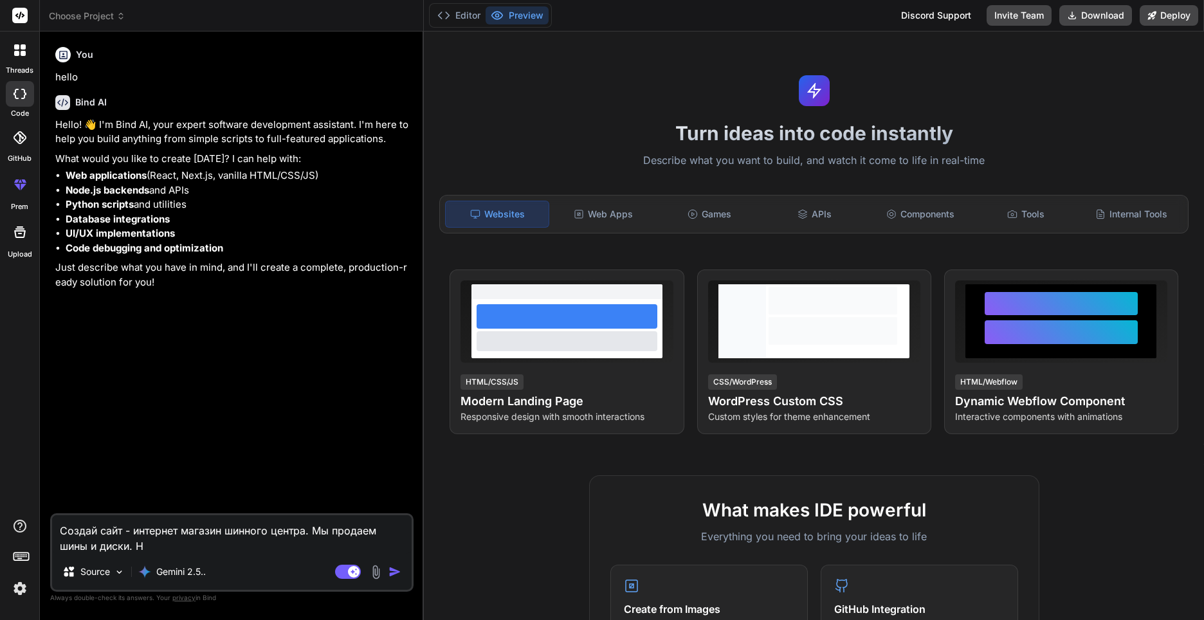
type textarea "x"
type textarea "Создай сайт - интернет магазин шинного центра. Мы продаем шины и диски. На"
type textarea "x"
type textarea "Создай сайт - интернет магазин шинного центра. Мы продаем шины и диски. На с"
type textarea "x"
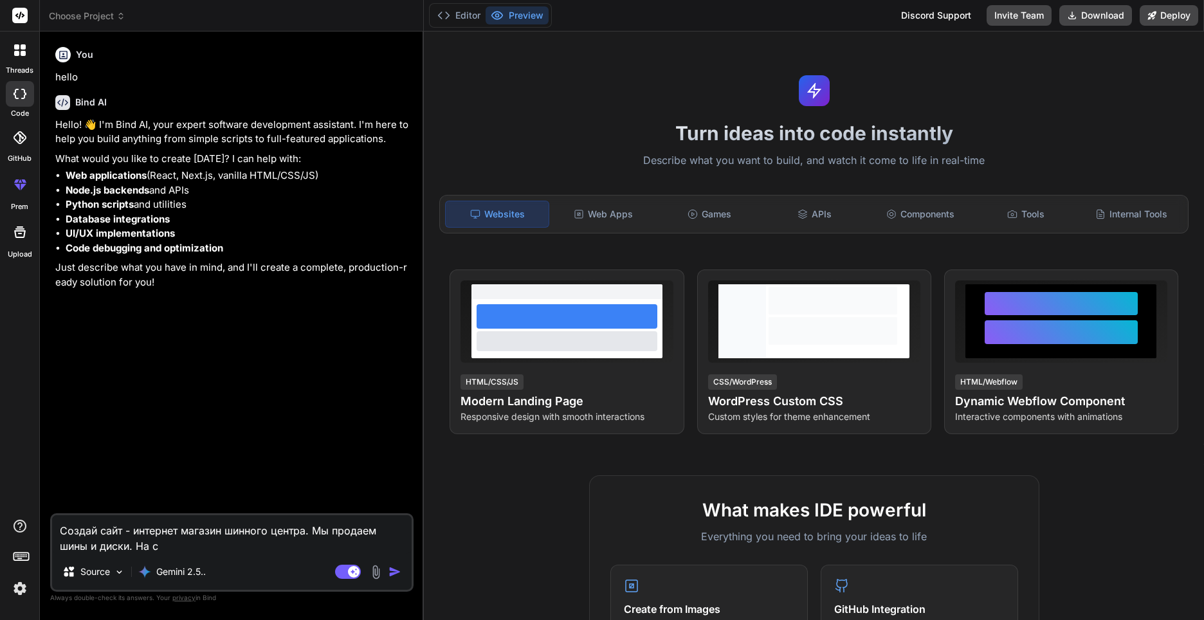
type textarea "Создай сайт - интернет магазин шинного центра. Мы продаем шины и диски. На са"
type textarea "x"
type textarea "Создай сайт - интернет магазин шинного центра. Мы продаем шины и диски. На сай"
type textarea "x"
type textarea "Создай сайт - интернет магазин шинного центра. Мы продаем шины и диски. На сайт"
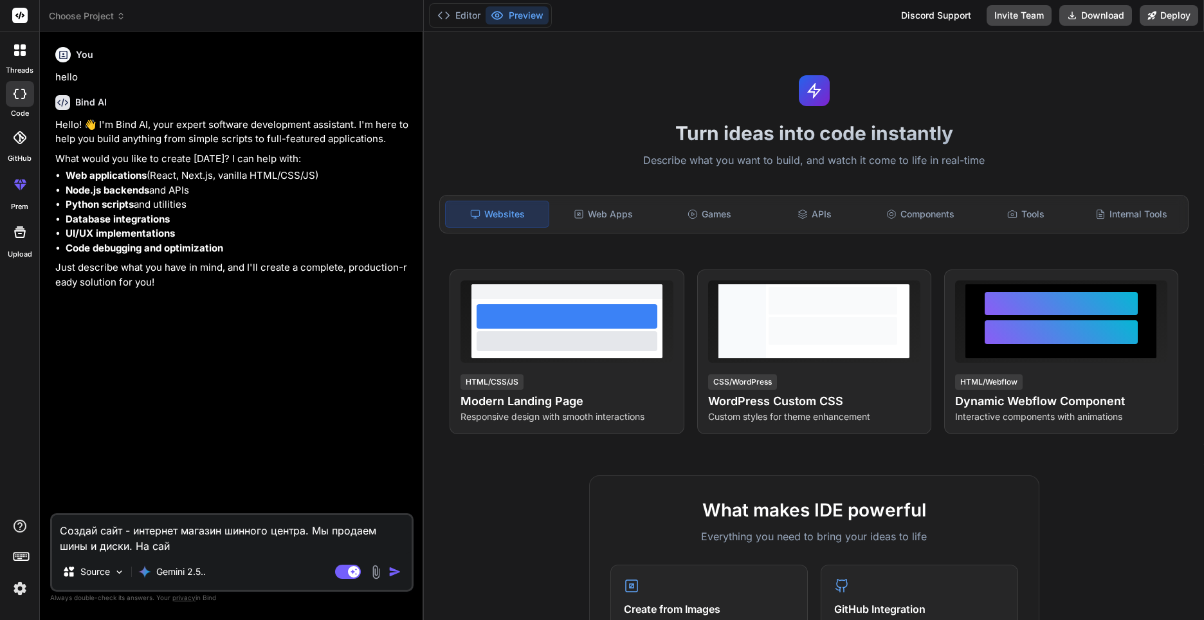
type textarea "x"
type textarea "Создай сайт - интернет магазин шинного центра. Мы продаем шины и диски. На сайте"
type textarea "x"
type textarea "Создай сайт - интернет магазин шинного центра. Мы продаем шины и диски. На сайте"
type textarea "x"
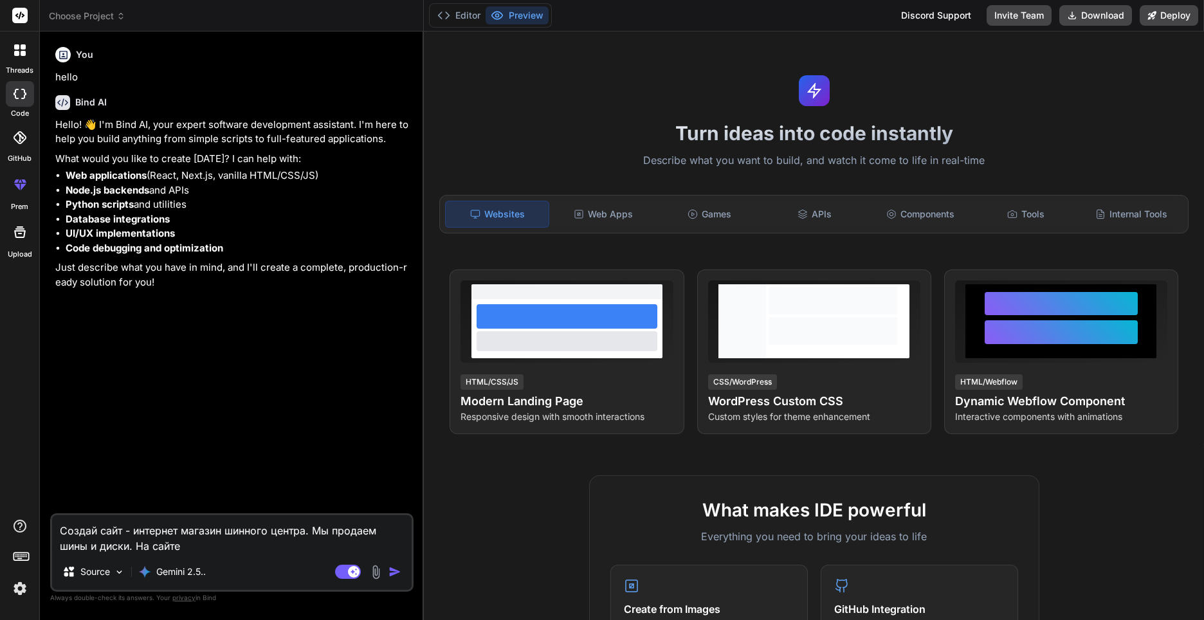
type textarea "Создай сайт - интернет магазин шинного центра. Мы продаем шины и диски. На сайт…"
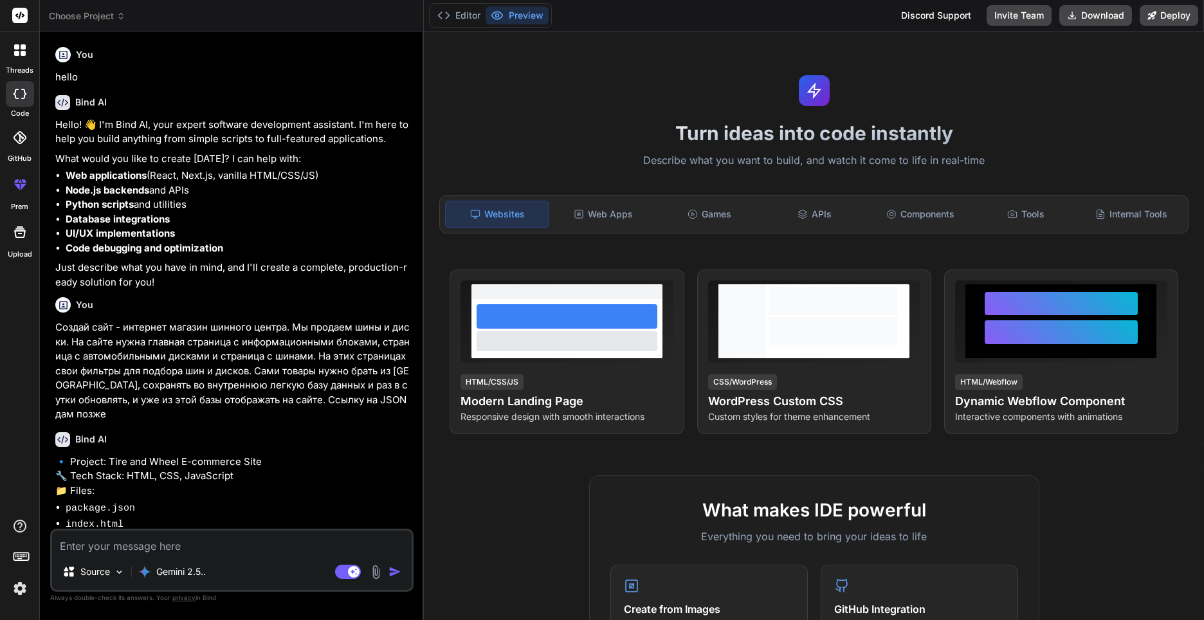
scroll to position [81, 0]
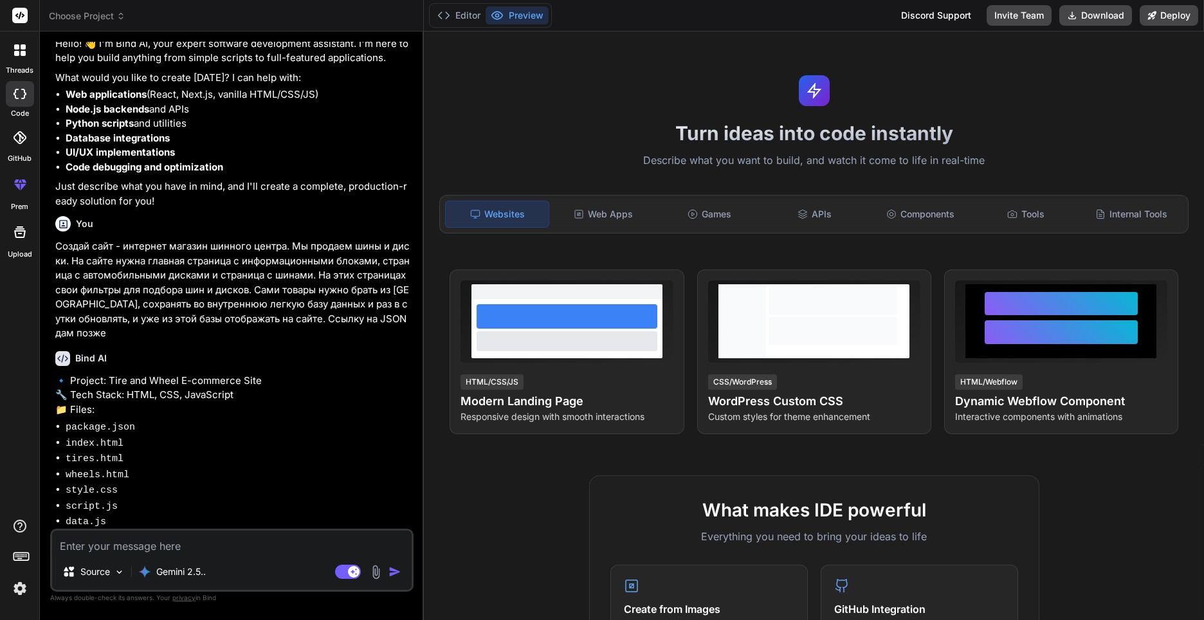
click at [153, 552] on textarea at bounding box center [232, 542] width 360 height 23
click at [138, 545] on textarea at bounding box center [232, 542] width 360 height 23
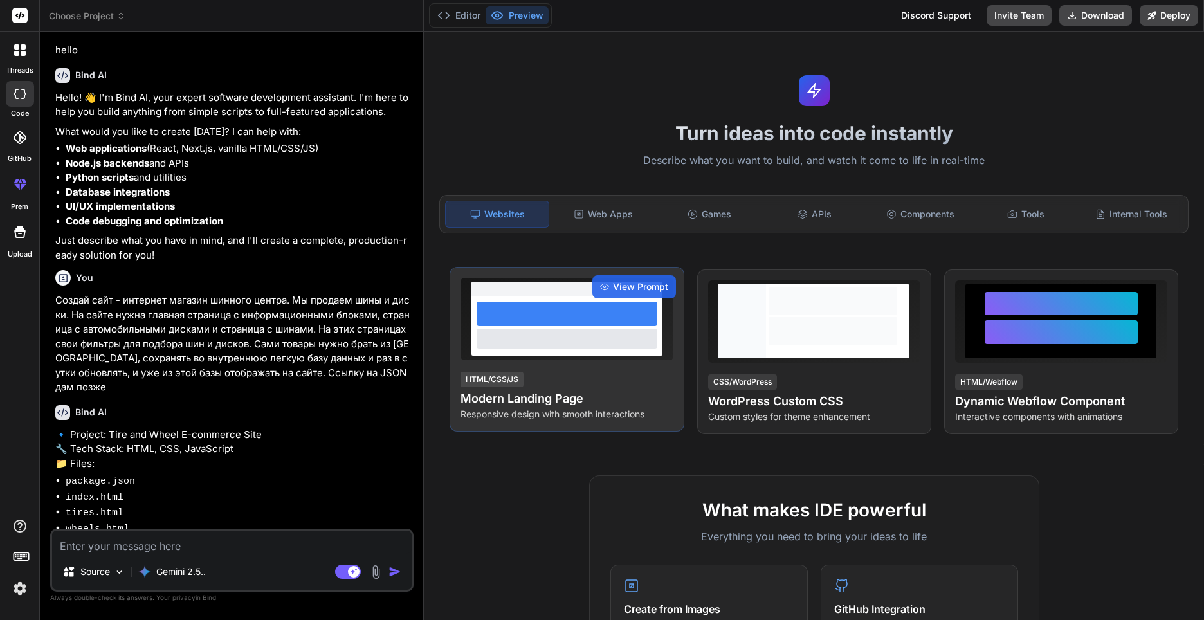
scroll to position [16, 0]
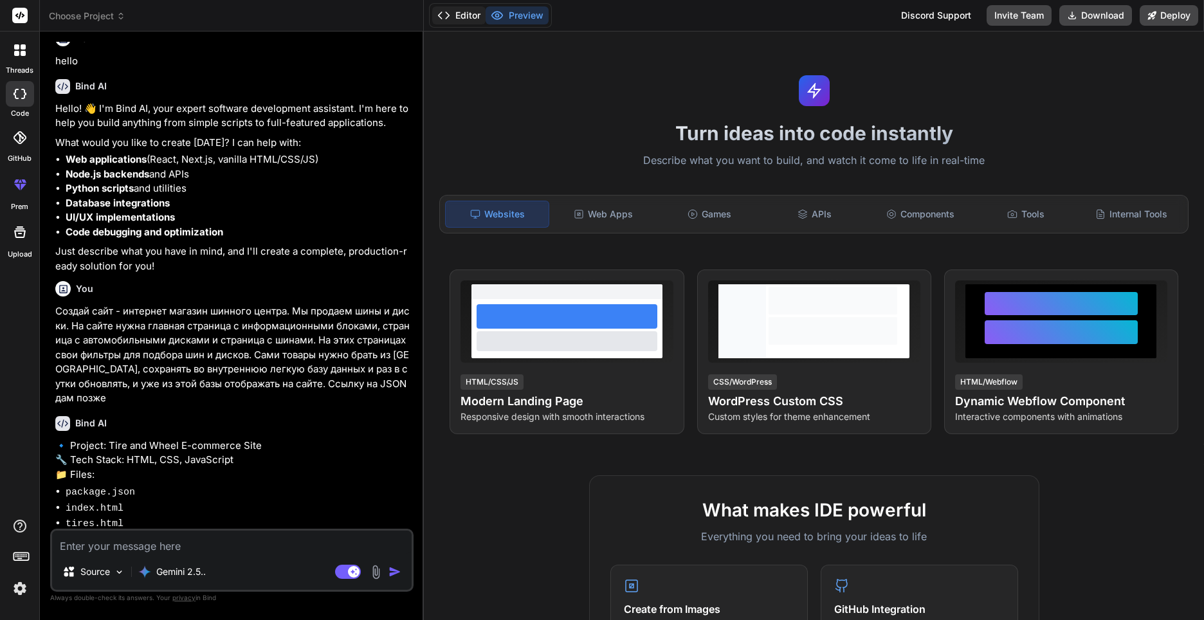
click at [443, 15] on icon at bounding box center [443, 15] width 13 height 13
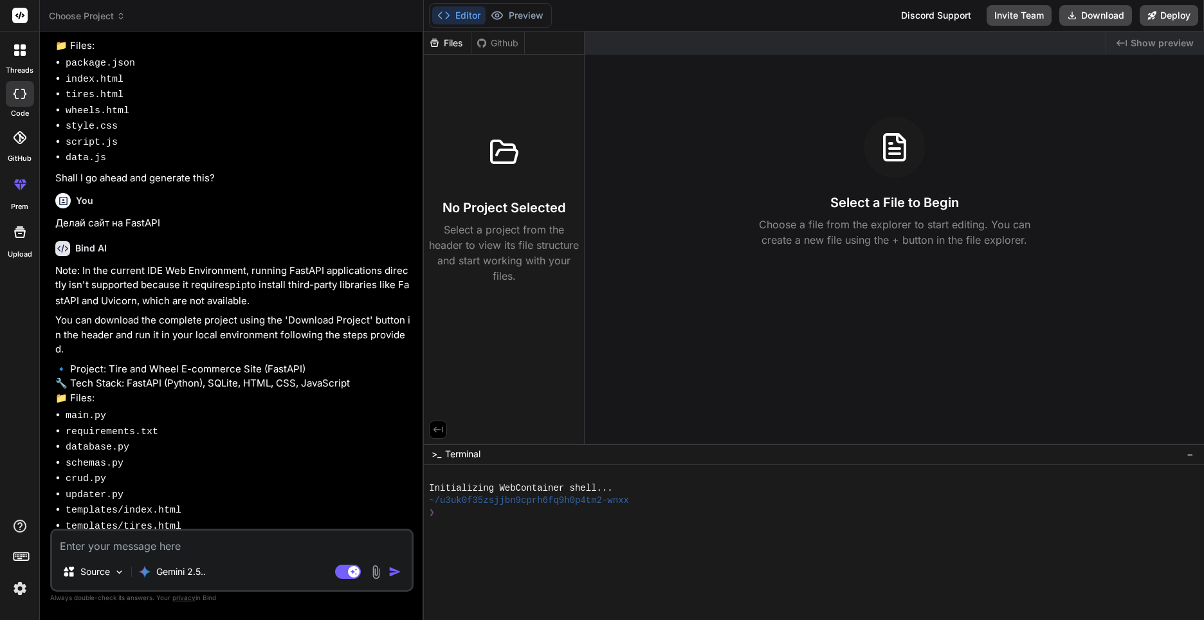
scroll to position [466, 0]
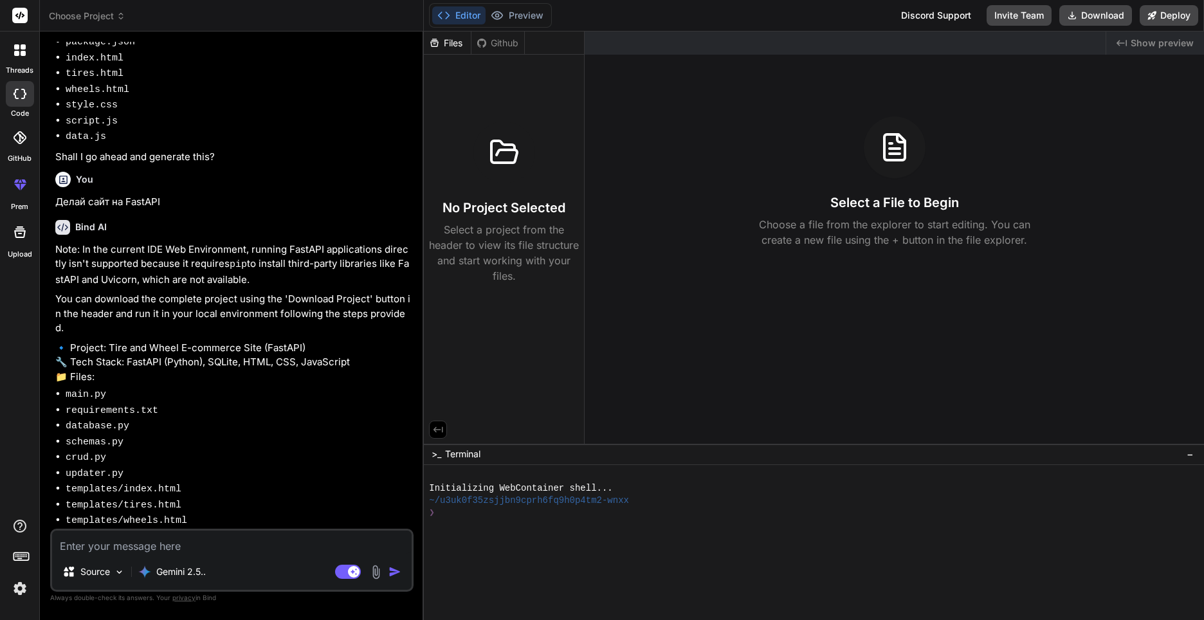
click at [192, 547] on textarea at bounding box center [232, 542] width 360 height 23
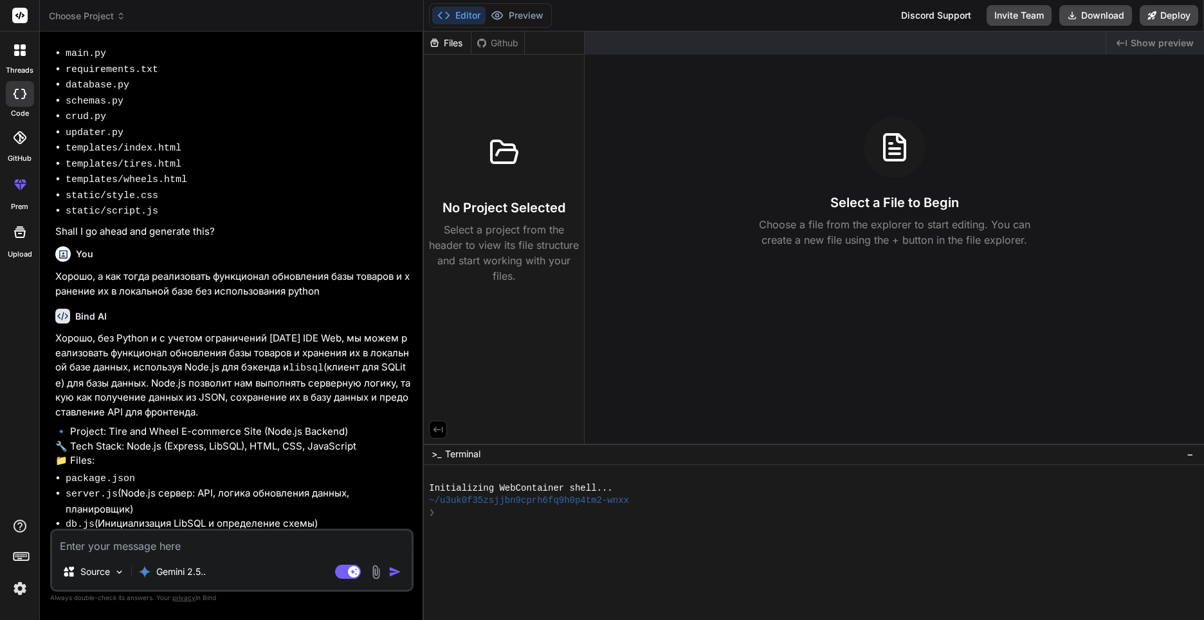
scroll to position [847, 0]
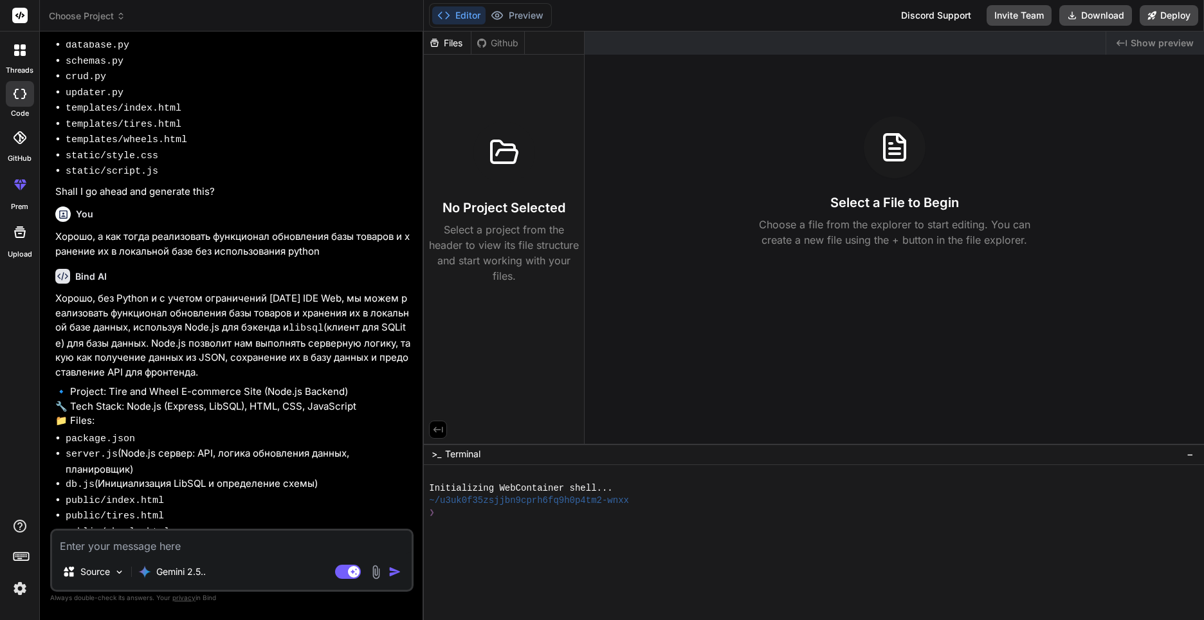
click at [152, 545] on textarea at bounding box center [232, 542] width 360 height 23
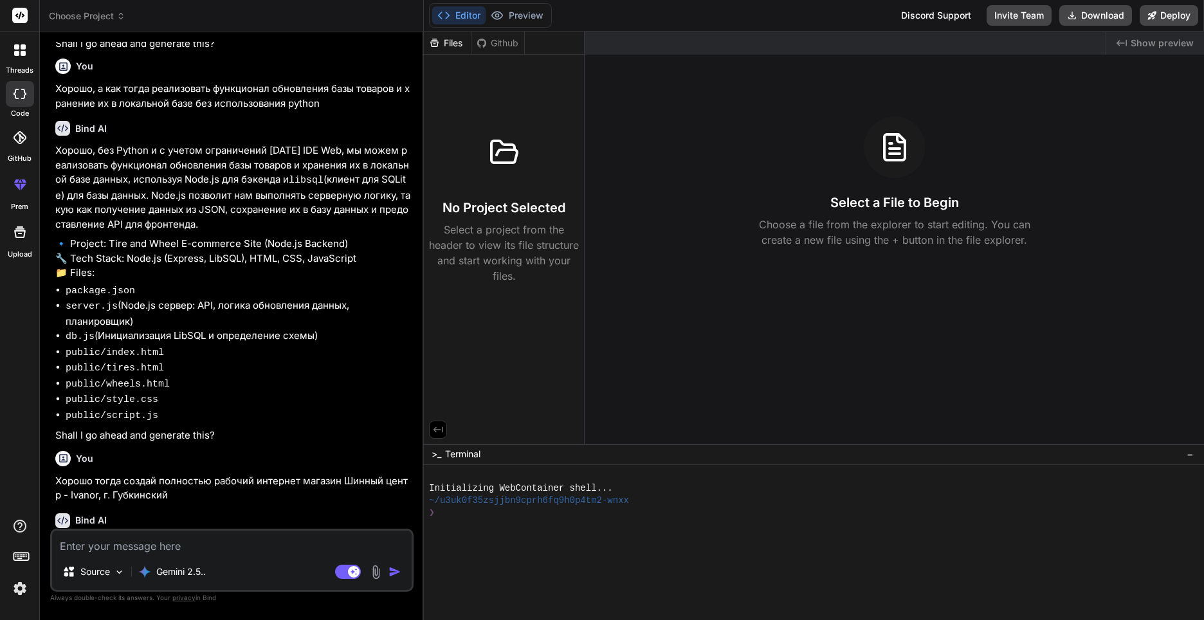
scroll to position [1198, 0]
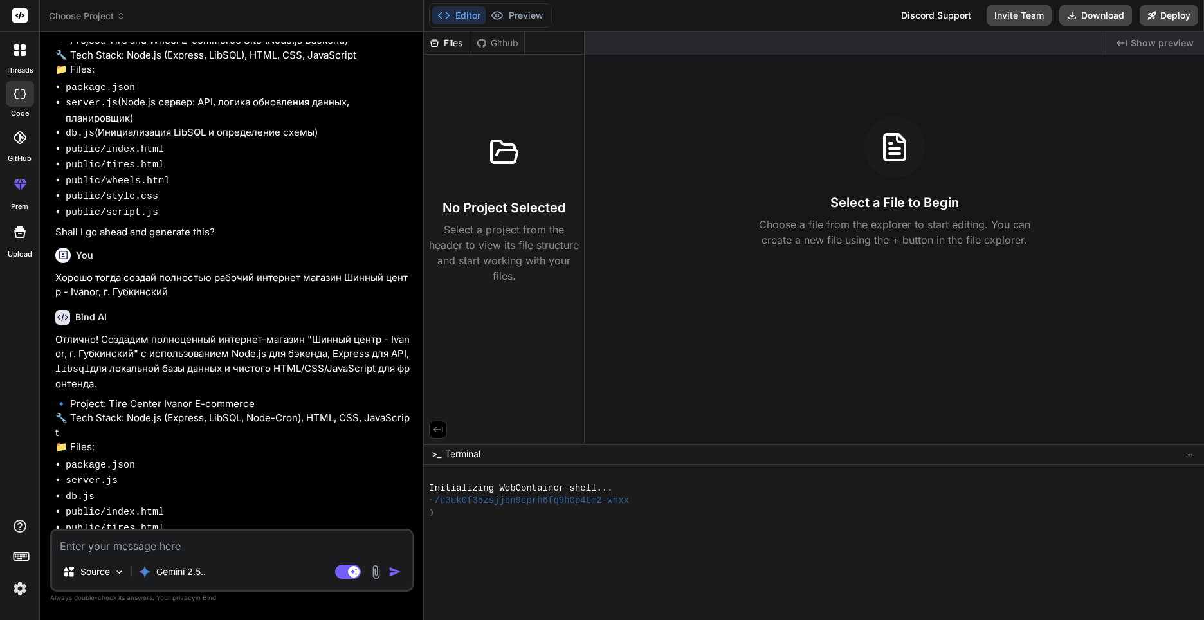
click at [194, 542] on textarea at bounding box center [232, 542] width 360 height 23
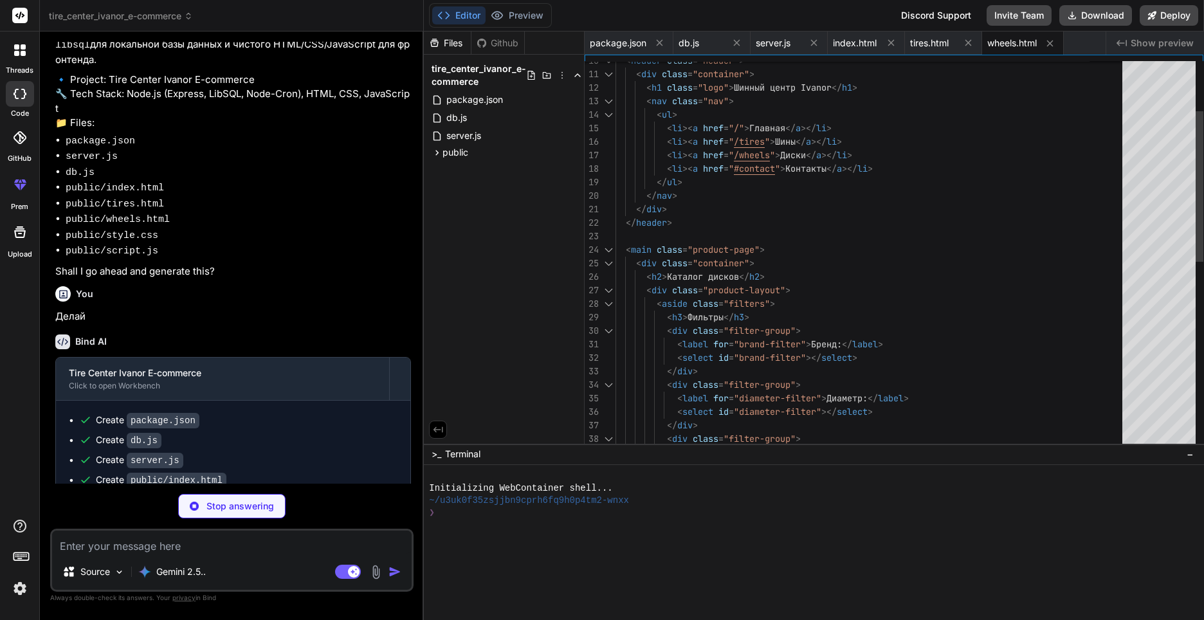
scroll to position [0, 36]
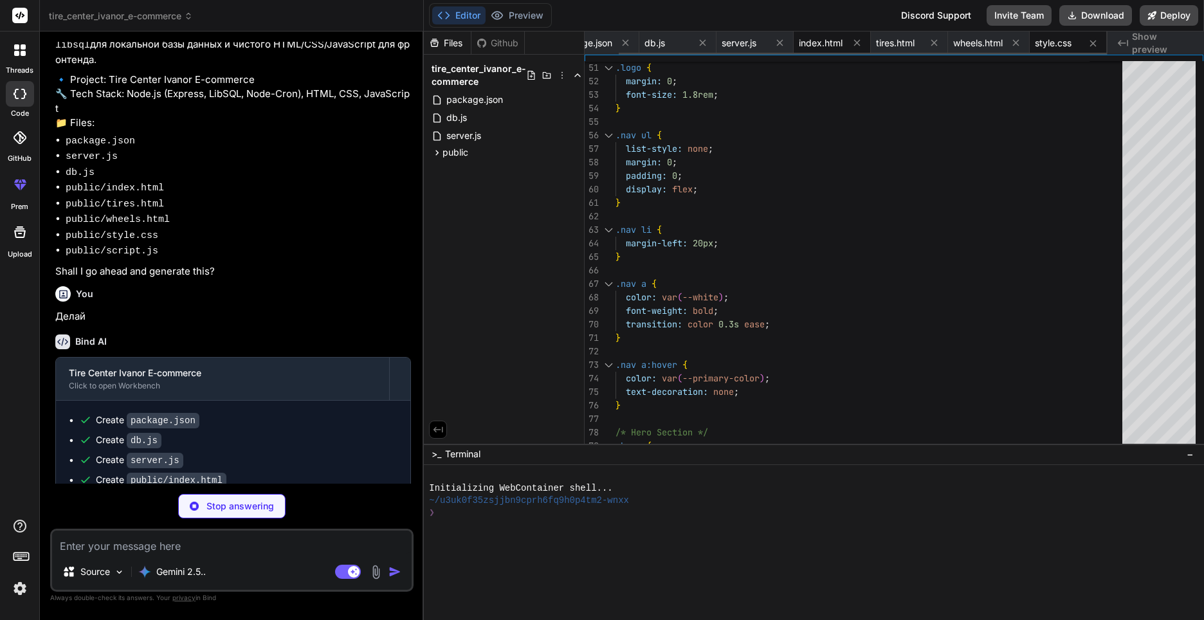
click at [810, 39] on span "index.html" at bounding box center [821, 43] width 44 height 13
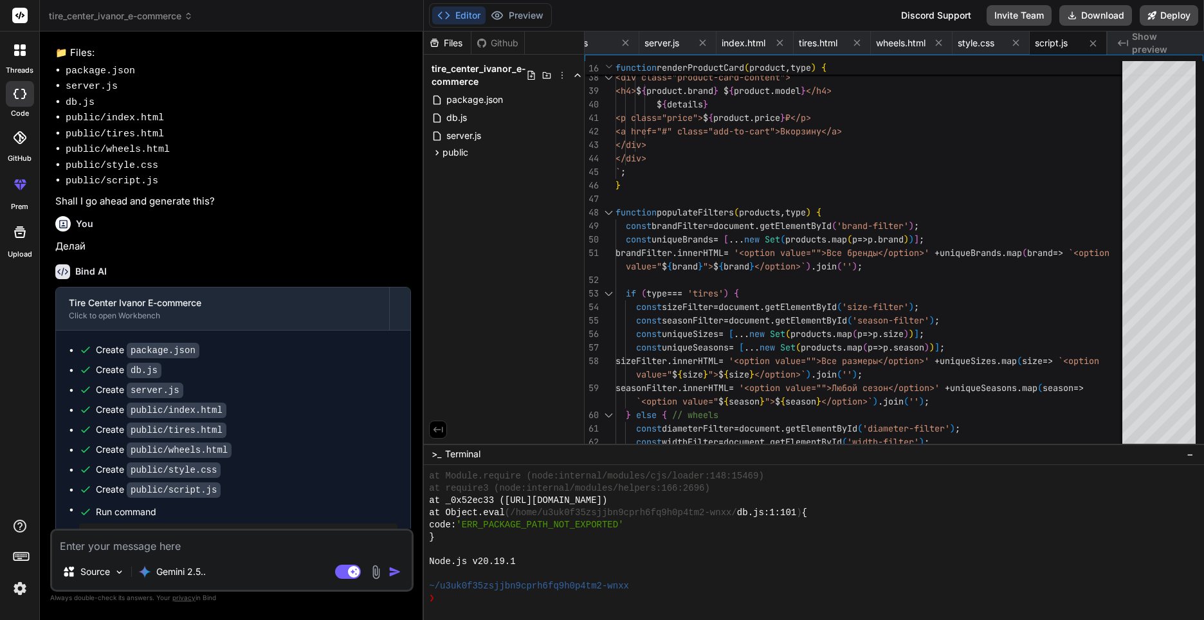
scroll to position [477, 0]
click at [186, 552] on textarea at bounding box center [232, 542] width 360 height 23
paste textarea "[URL][DOMAIN_NAME]"
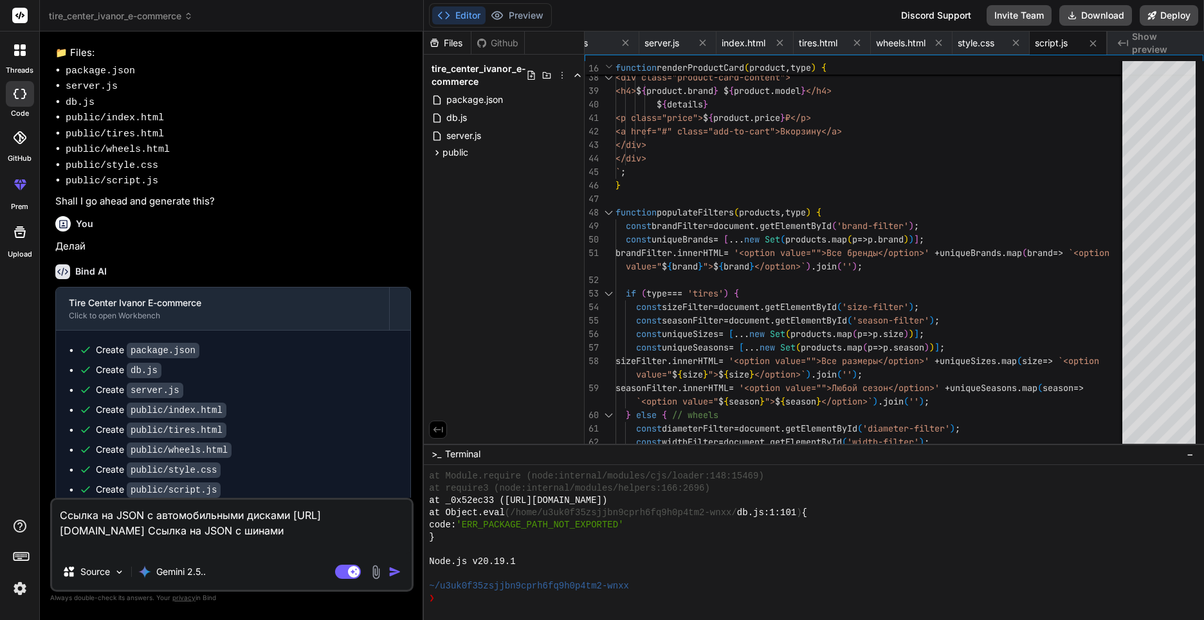
paste textarea "[URL][DOMAIN_NAME]"
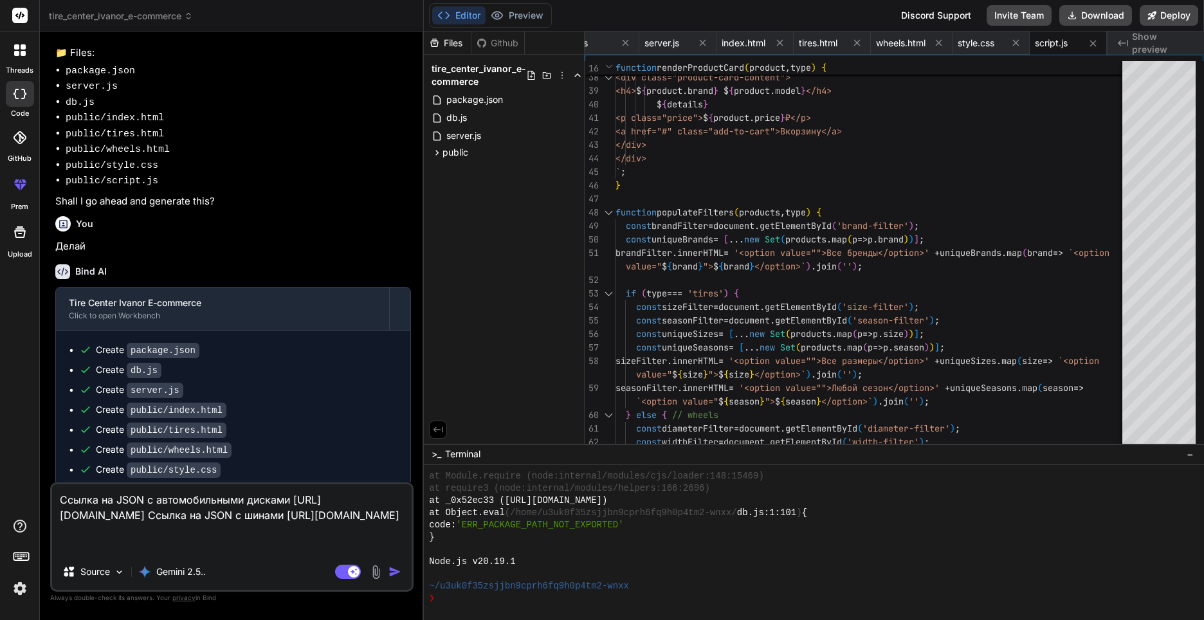
drag, startPoint x: 394, startPoint y: 545, endPoint x: 290, endPoint y: 550, distance: 103.7
click at [290, 550] on textarea "Ссылка на JSON с автомобильными дисками [URL][DOMAIN_NAME] Ссылка на JSON с шин…" at bounding box center [232, 518] width 360 height 69
drag, startPoint x: 371, startPoint y: 513, endPoint x: 292, endPoint y: 513, distance: 78.5
click at [292, 513] on textarea "Ссылка на JSON с автомобильными дисками [URL][DOMAIN_NAME] Ссылка на JSON с шин…" at bounding box center [232, 518] width 360 height 69
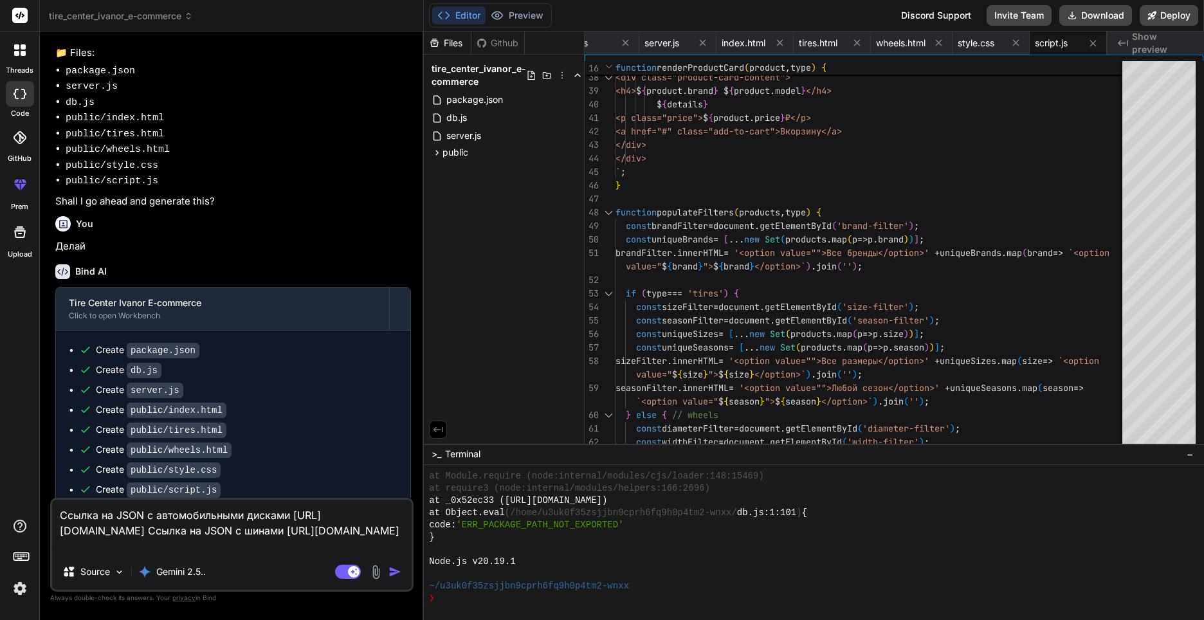
click at [396, 571] on img "button" at bounding box center [395, 571] width 13 height 13
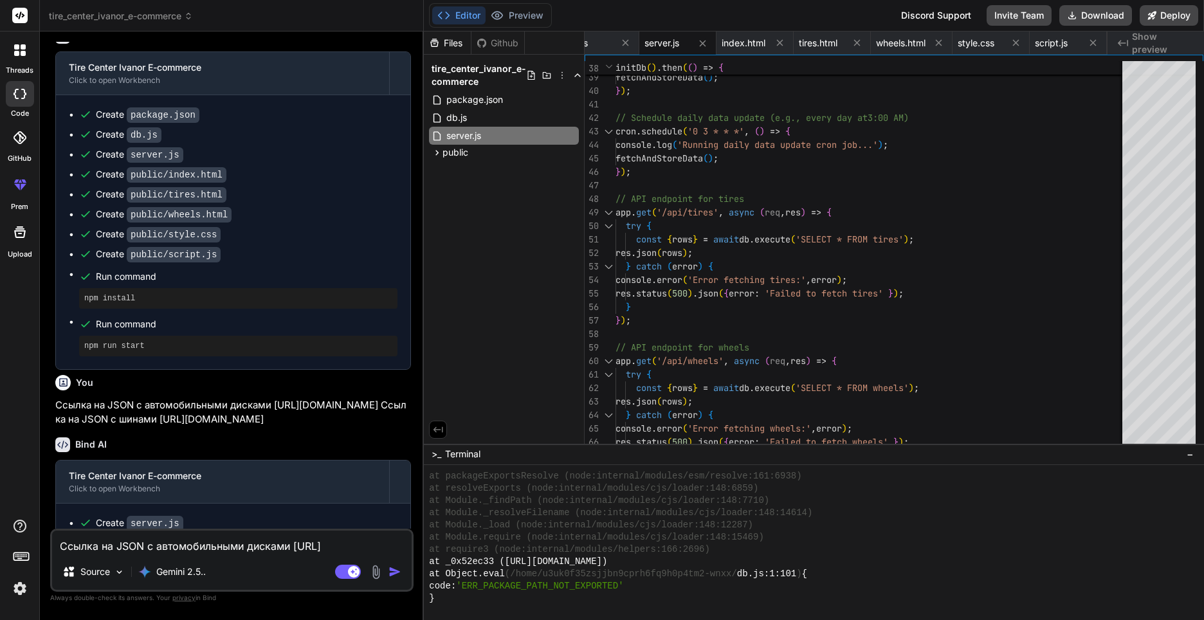
scroll to position [807, 0]
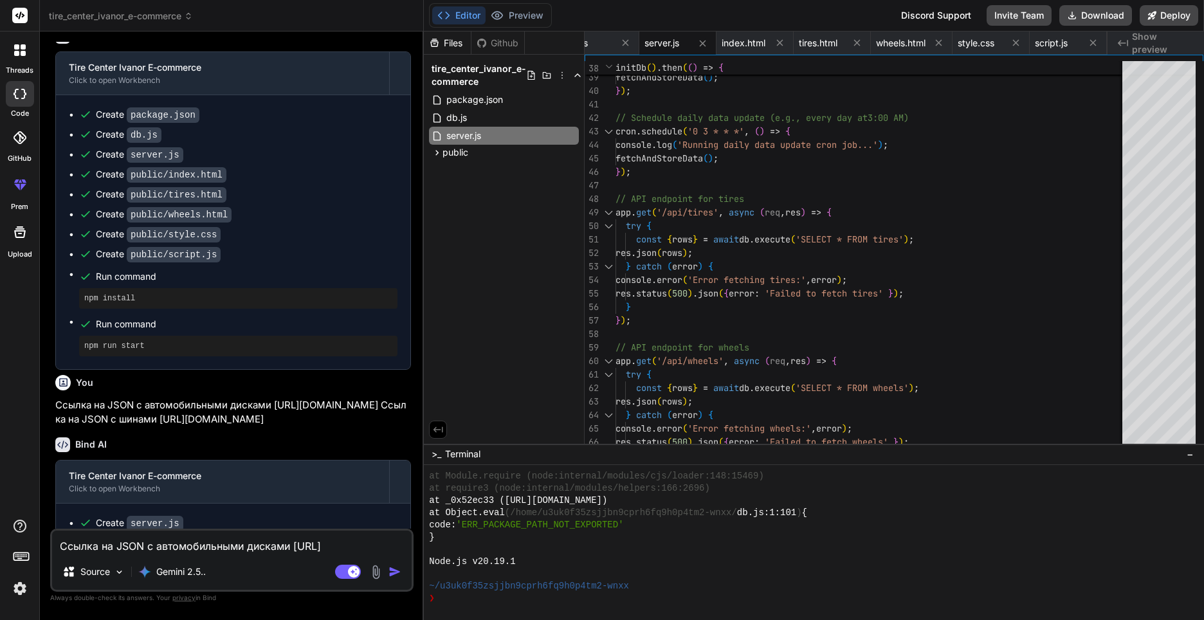
click at [181, 552] on textarea "Ссылка на JSON с автомобильными дисками [URL][DOMAIN_NAME] Ссылка на JSON с шин…" at bounding box center [232, 542] width 360 height 23
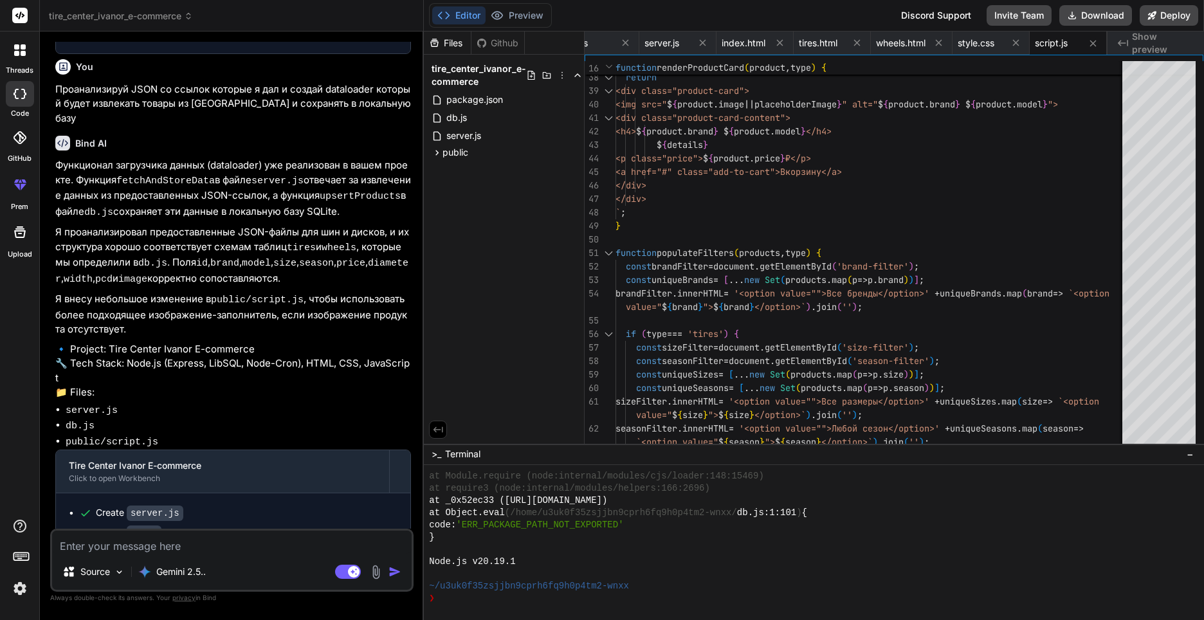
scroll to position [2368, 0]
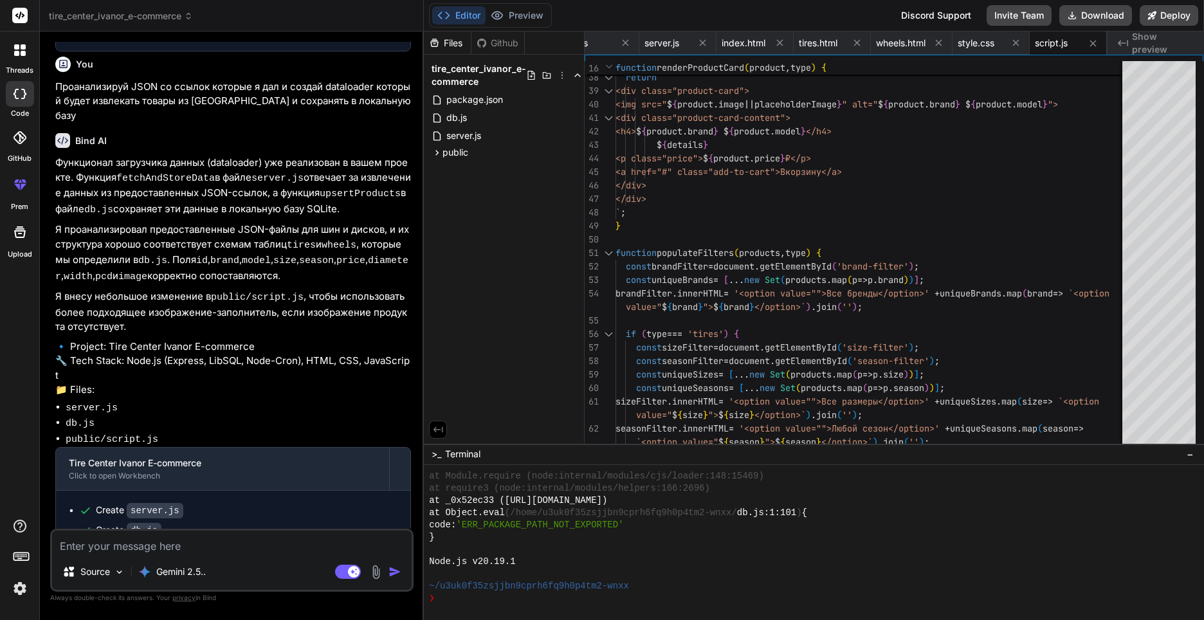
click at [179, 544] on textarea at bounding box center [232, 542] width 360 height 23
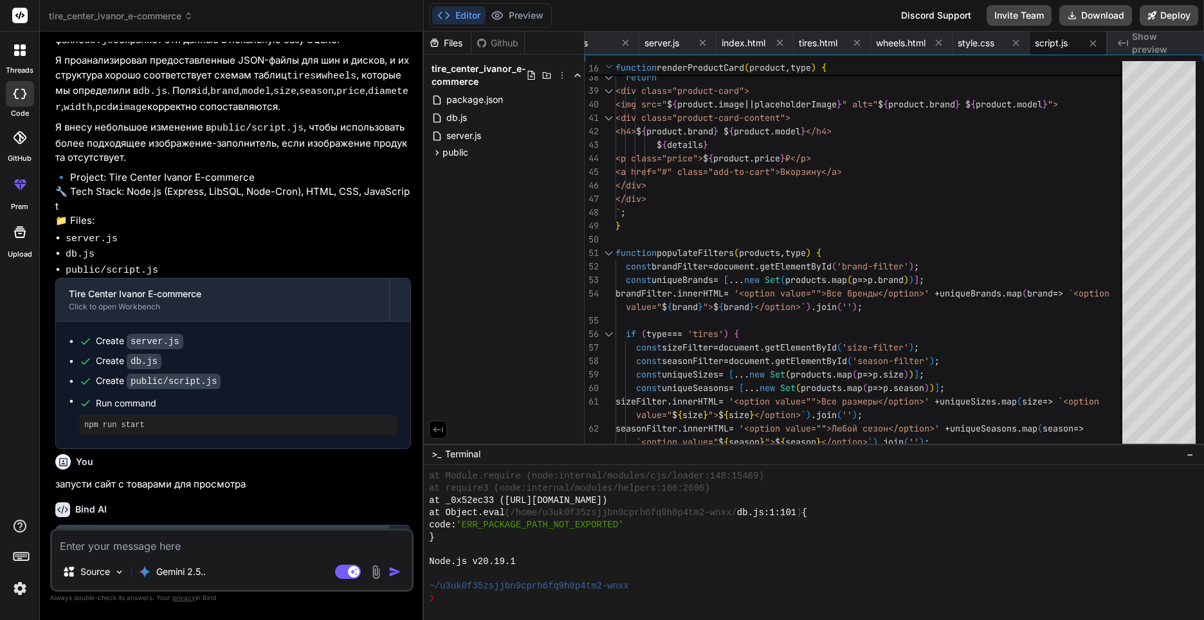
scroll to position [2555, 0]
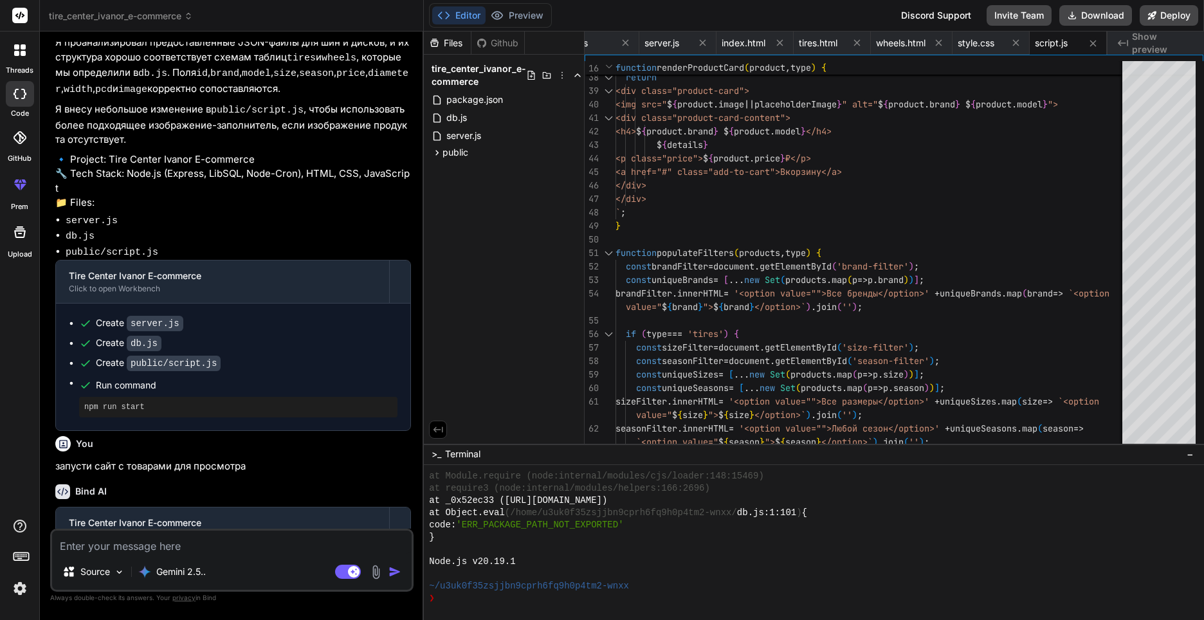
click at [526, 6] on div "Editor Preview Disabled until preview for your project is generated" at bounding box center [490, 15] width 123 height 24
